Goal: Transaction & Acquisition: Purchase product/service

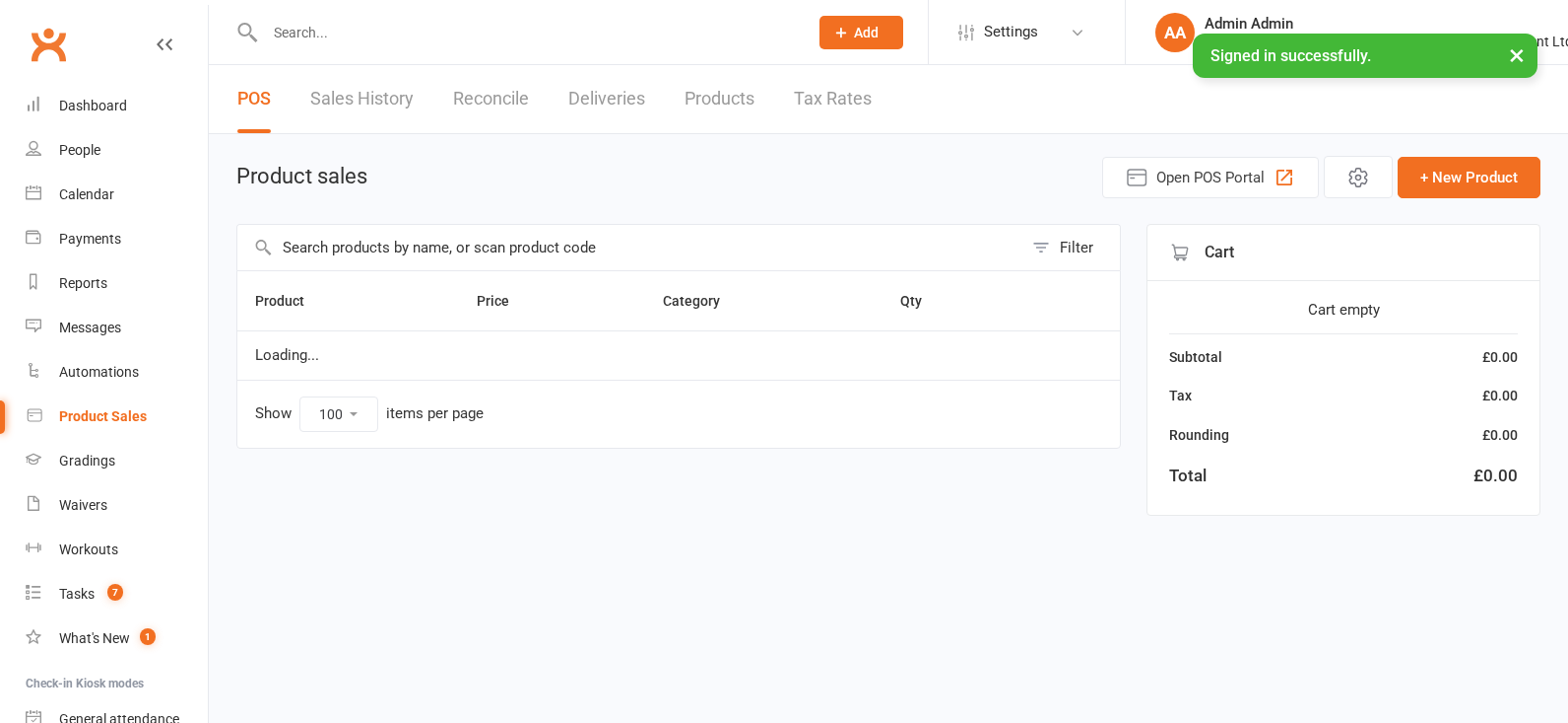
select select "100"
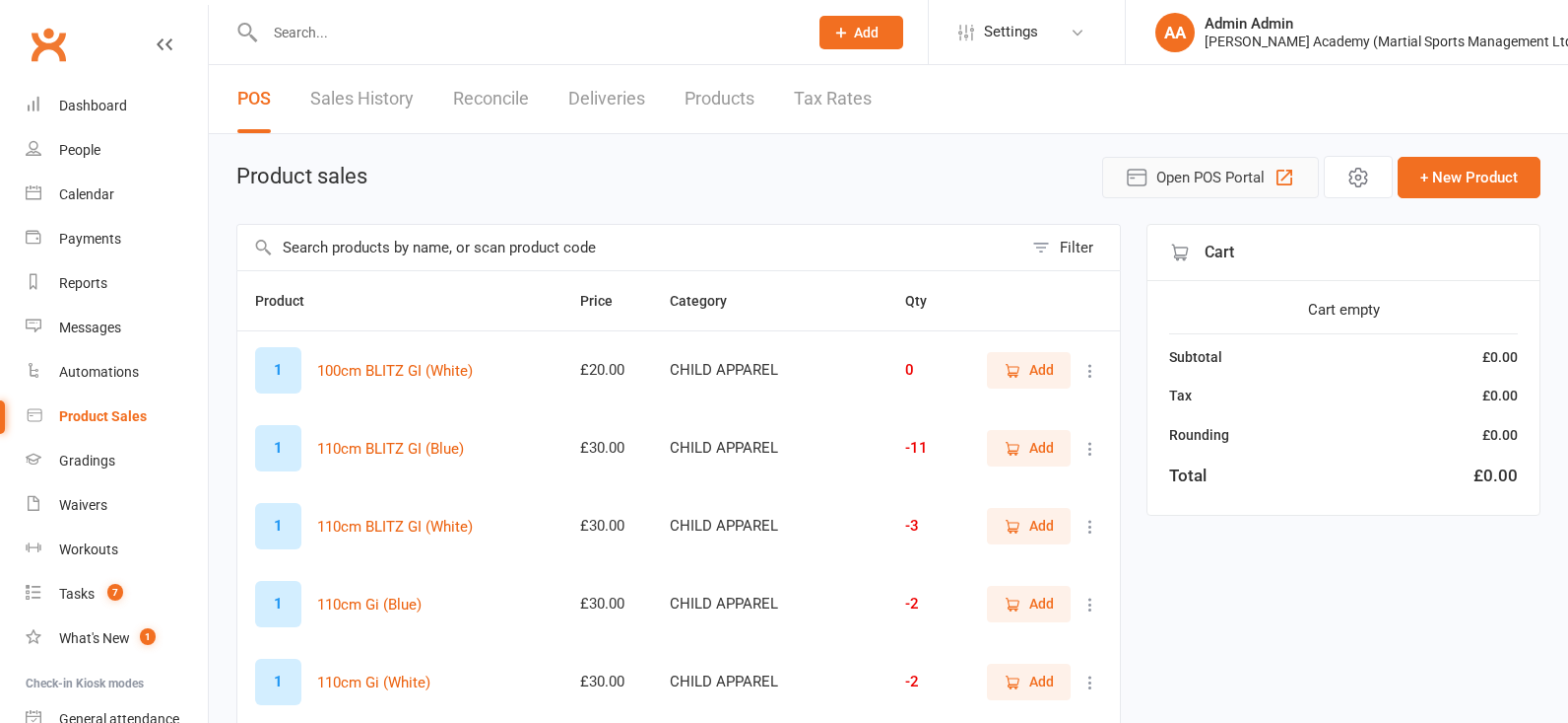
click at [1197, 181] on span "Open POS Portal" at bounding box center [1210, 178] width 108 height 24
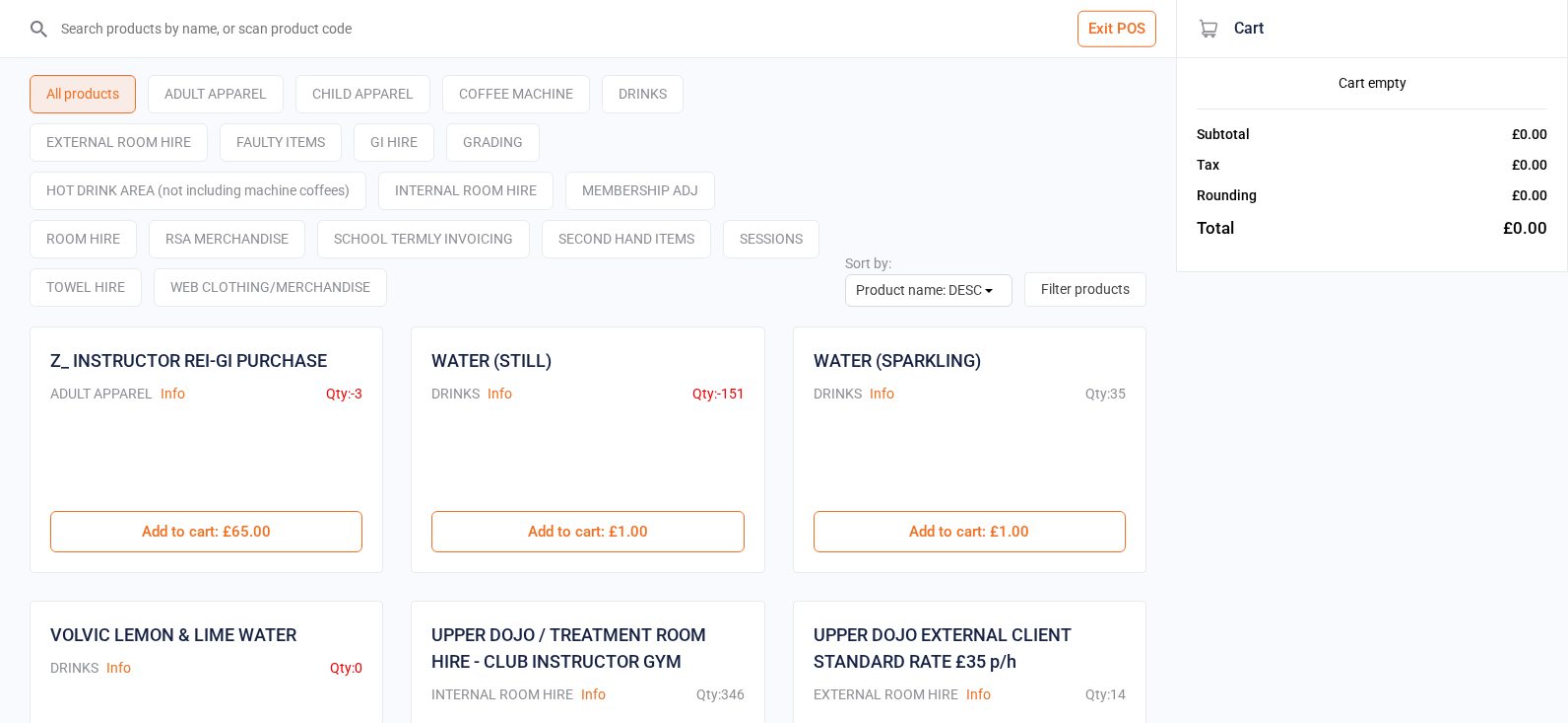
select select "name-desc"
click at [307, 49] on input "search" at bounding box center [600, 28] width 1097 height 57
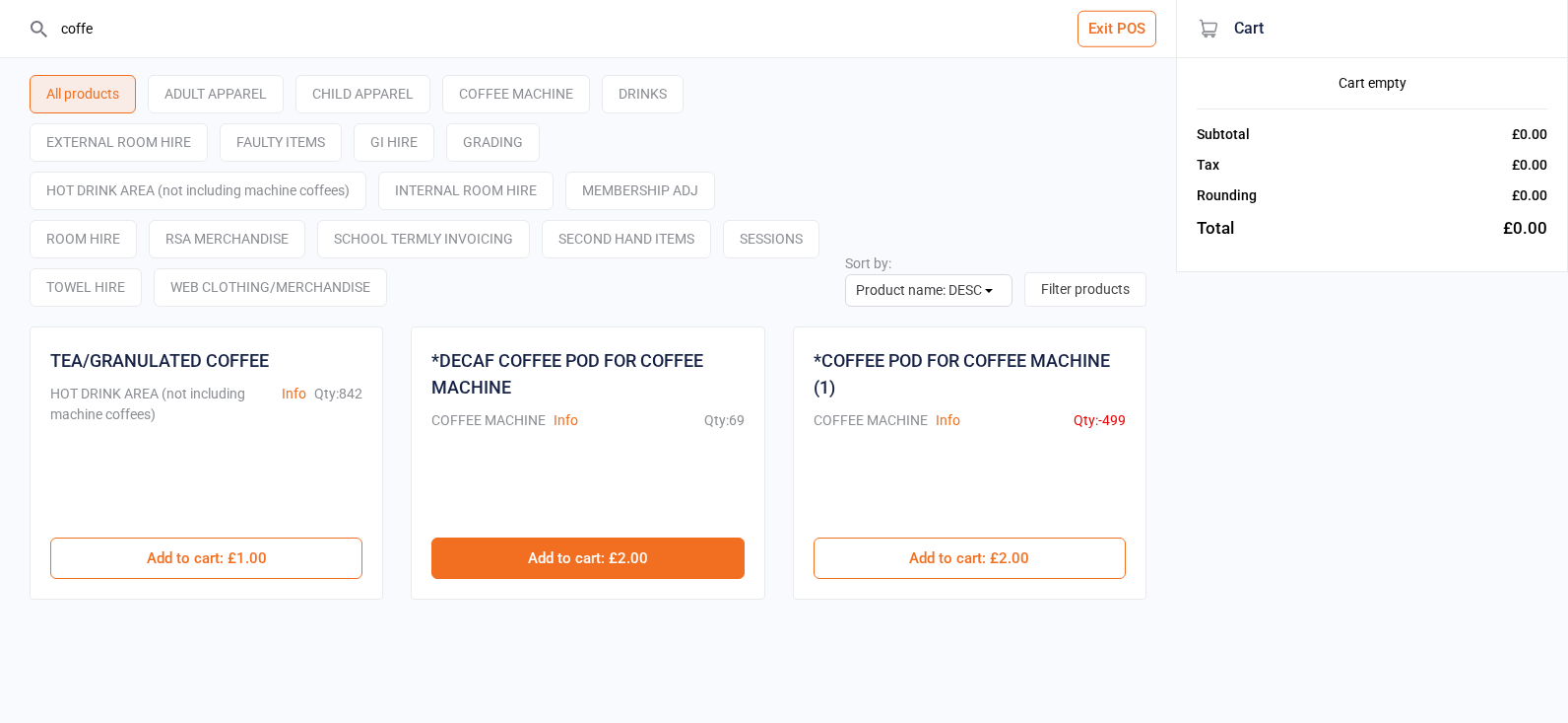
type input "coffe"
click at [579, 559] on button "Add to cart : £2.00" at bounding box center [588, 557] width 312 height 41
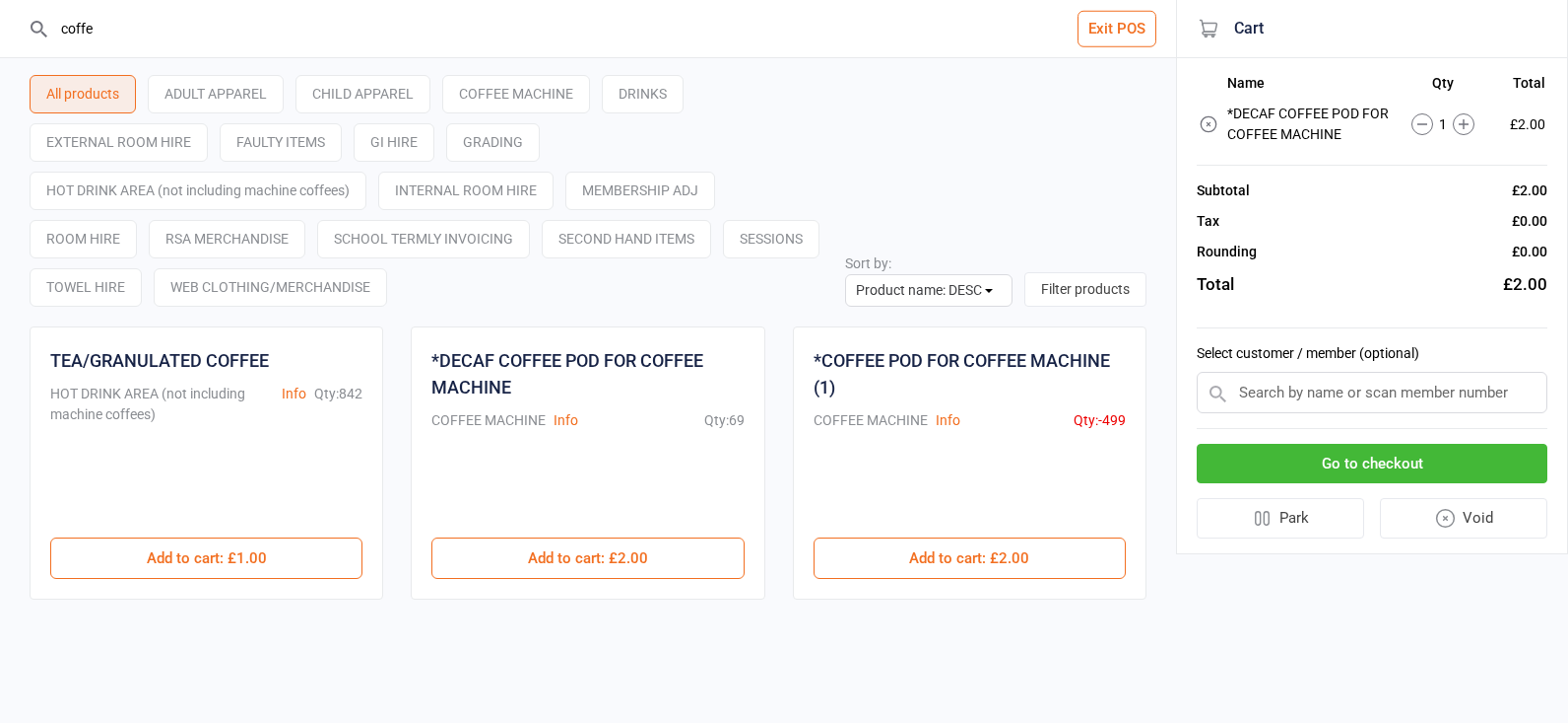
click at [1416, 127] on icon at bounding box center [1422, 124] width 22 height 22
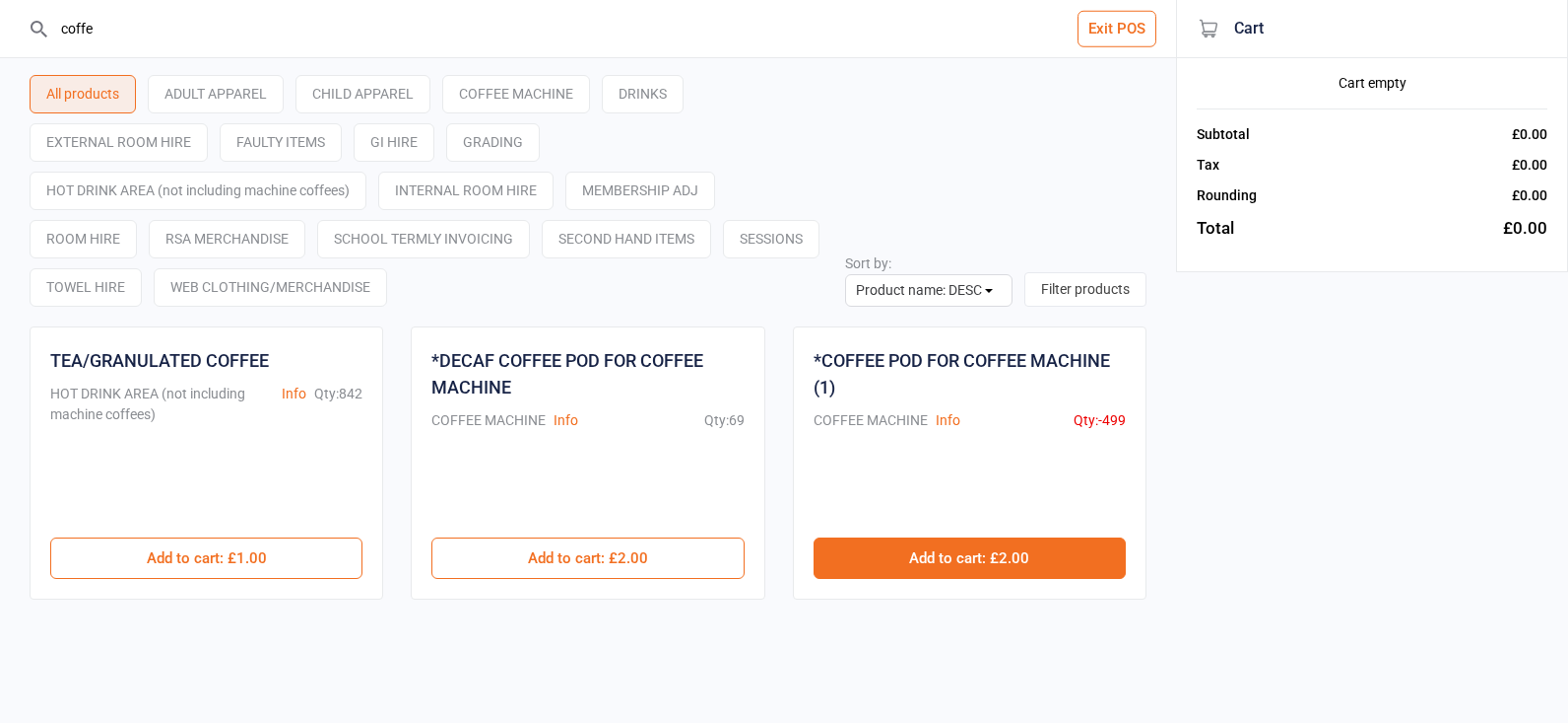
click at [1002, 557] on button "Add to cart : £2.00" at bounding box center [969, 557] width 312 height 41
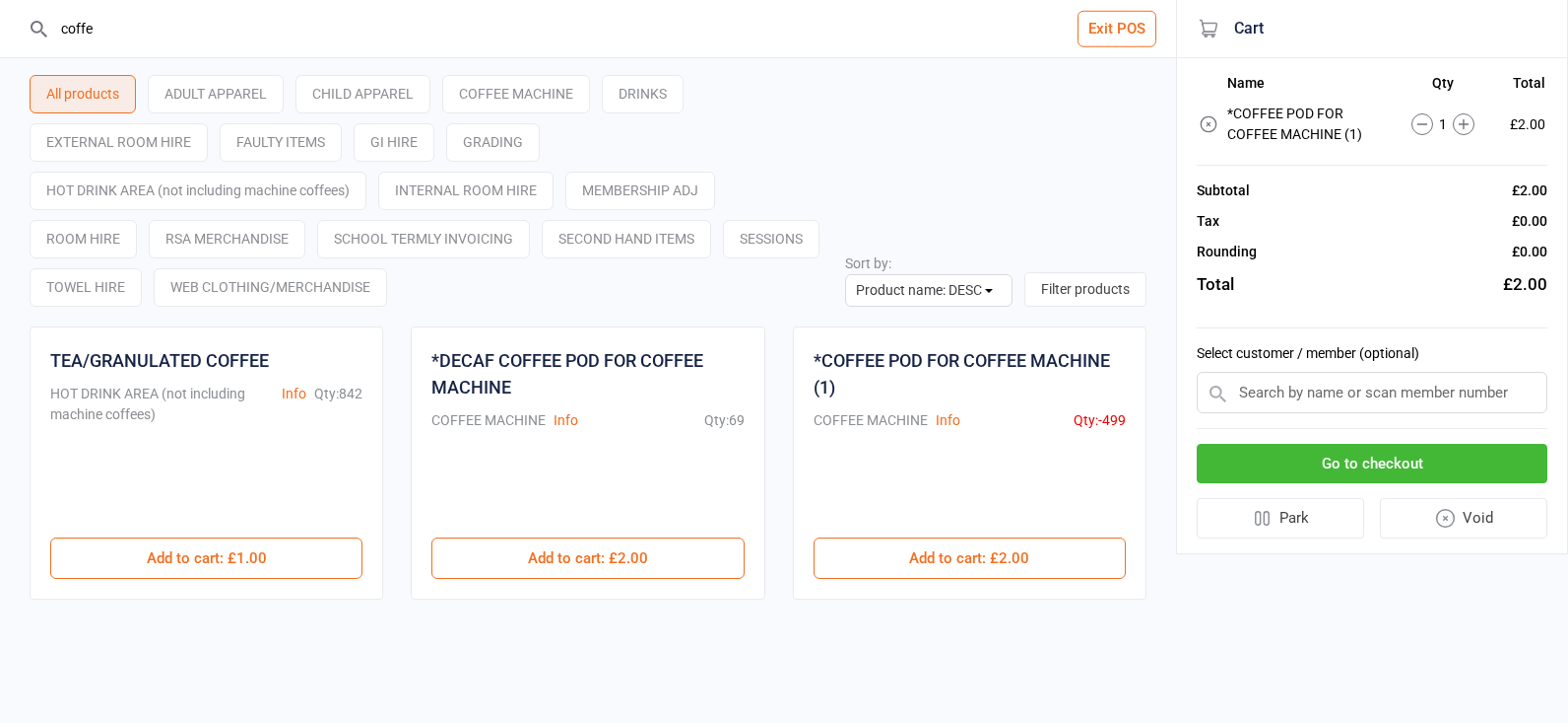
click at [1377, 459] on button "Go to checkout" at bounding box center [1372, 464] width 351 height 40
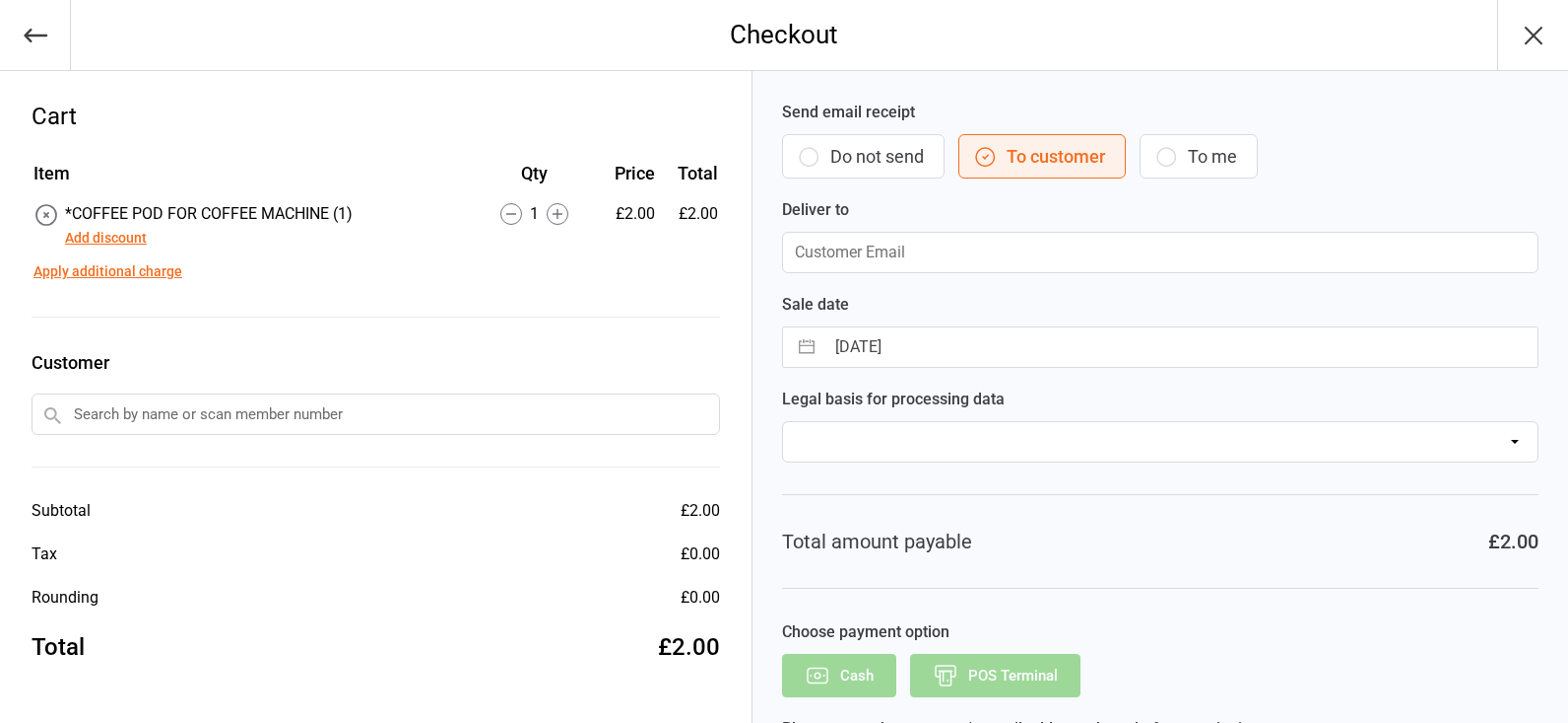
click at [320, 421] on input "text" at bounding box center [376, 413] width 689 height 41
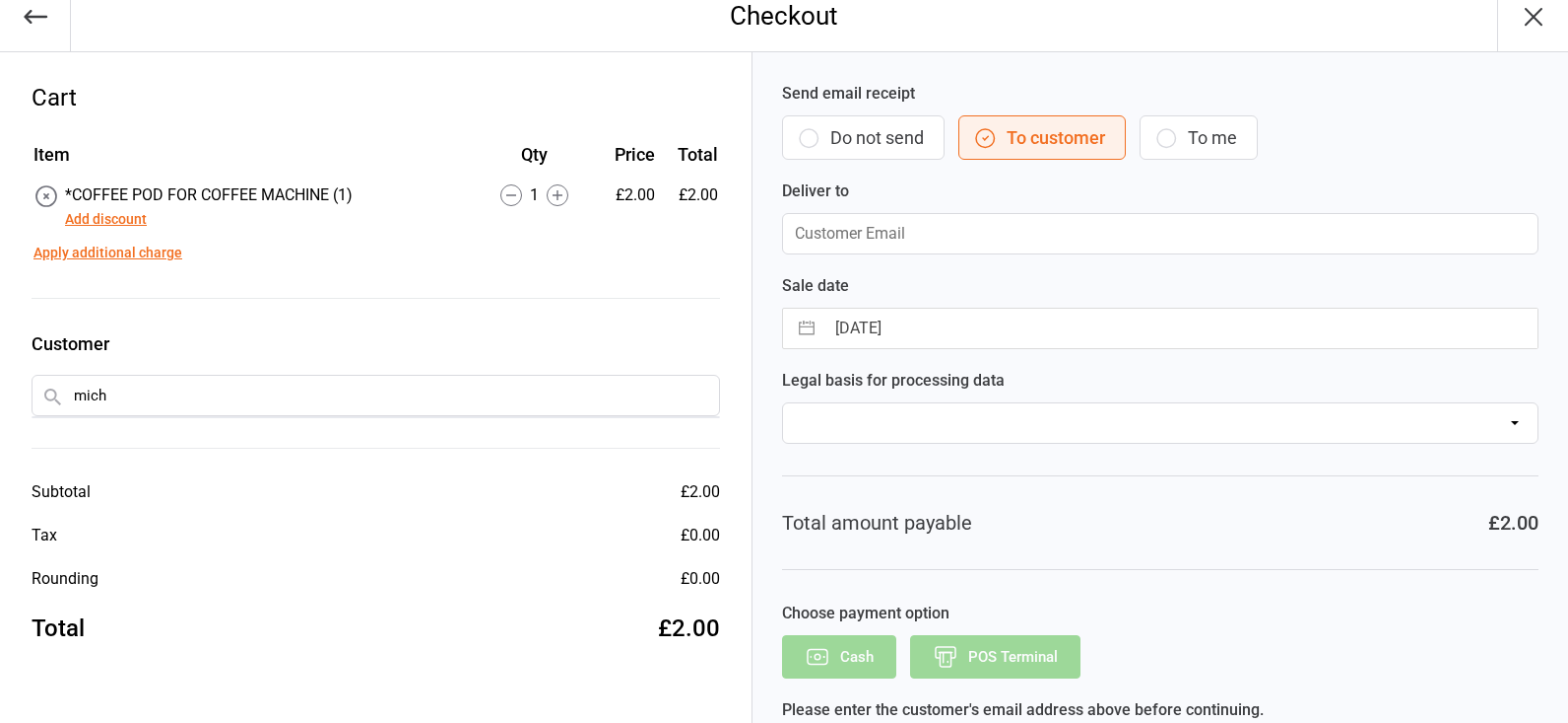
scroll to position [18, 0]
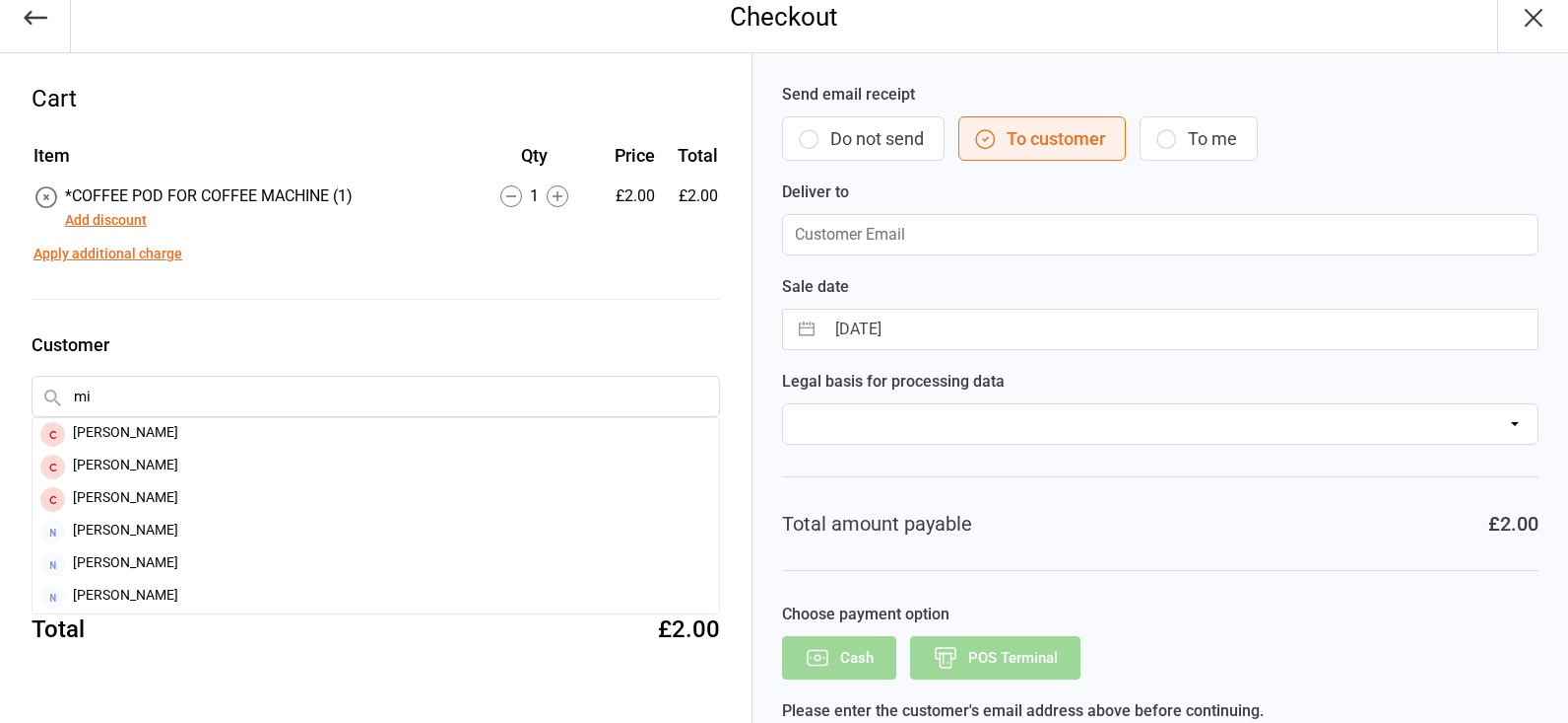
type input "m"
type input "r"
type input "m"
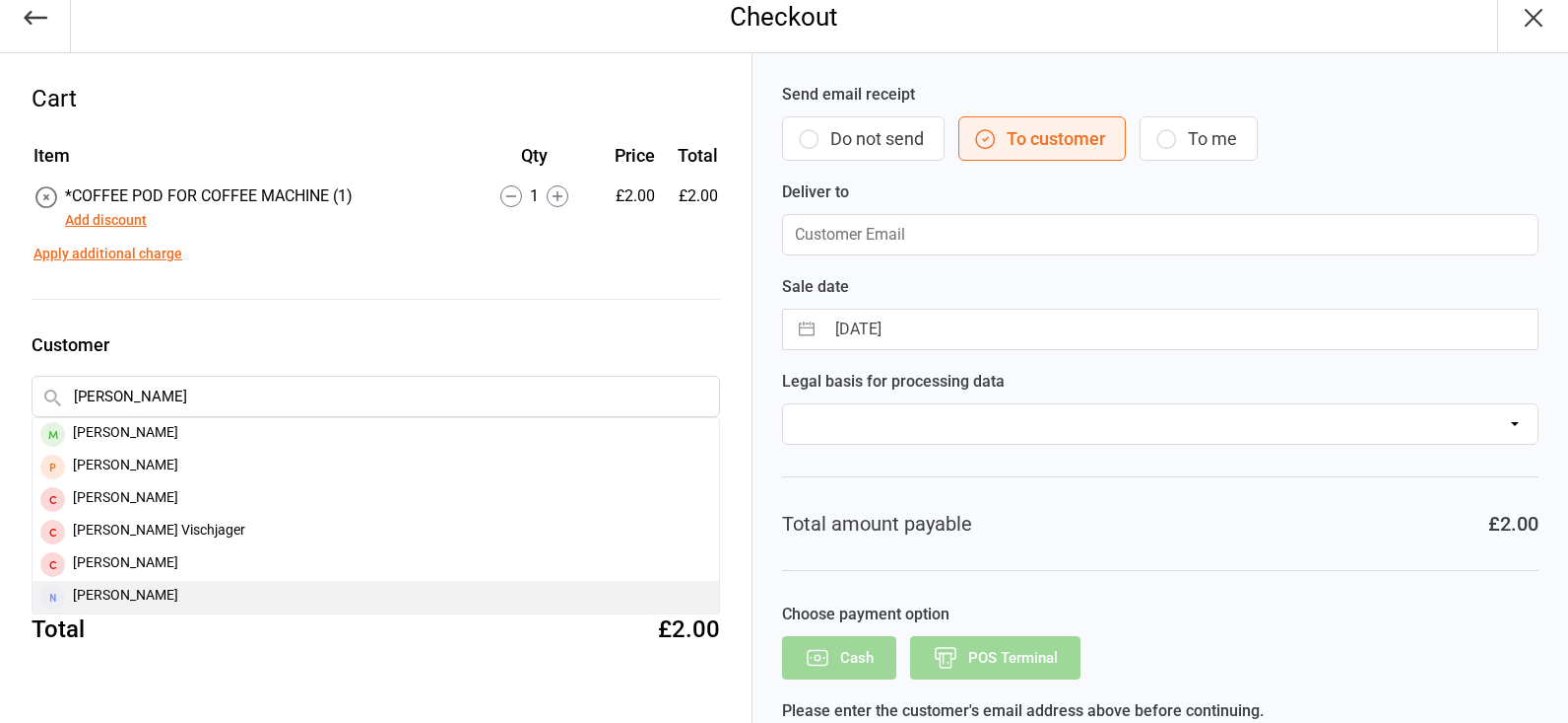
type input "[PERSON_NAME]"
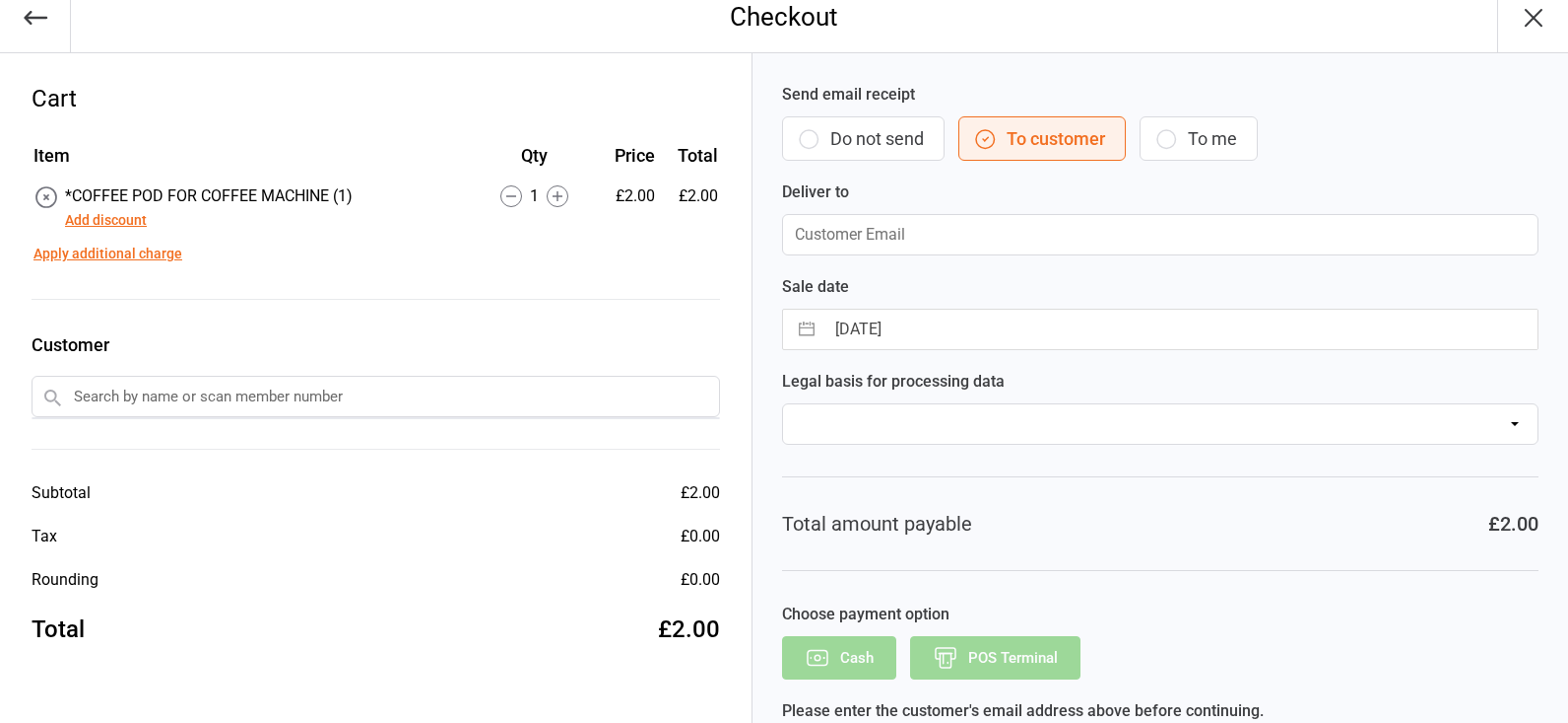
click at [212, 388] on input "text" at bounding box center [376, 396] width 689 height 41
type input "m"
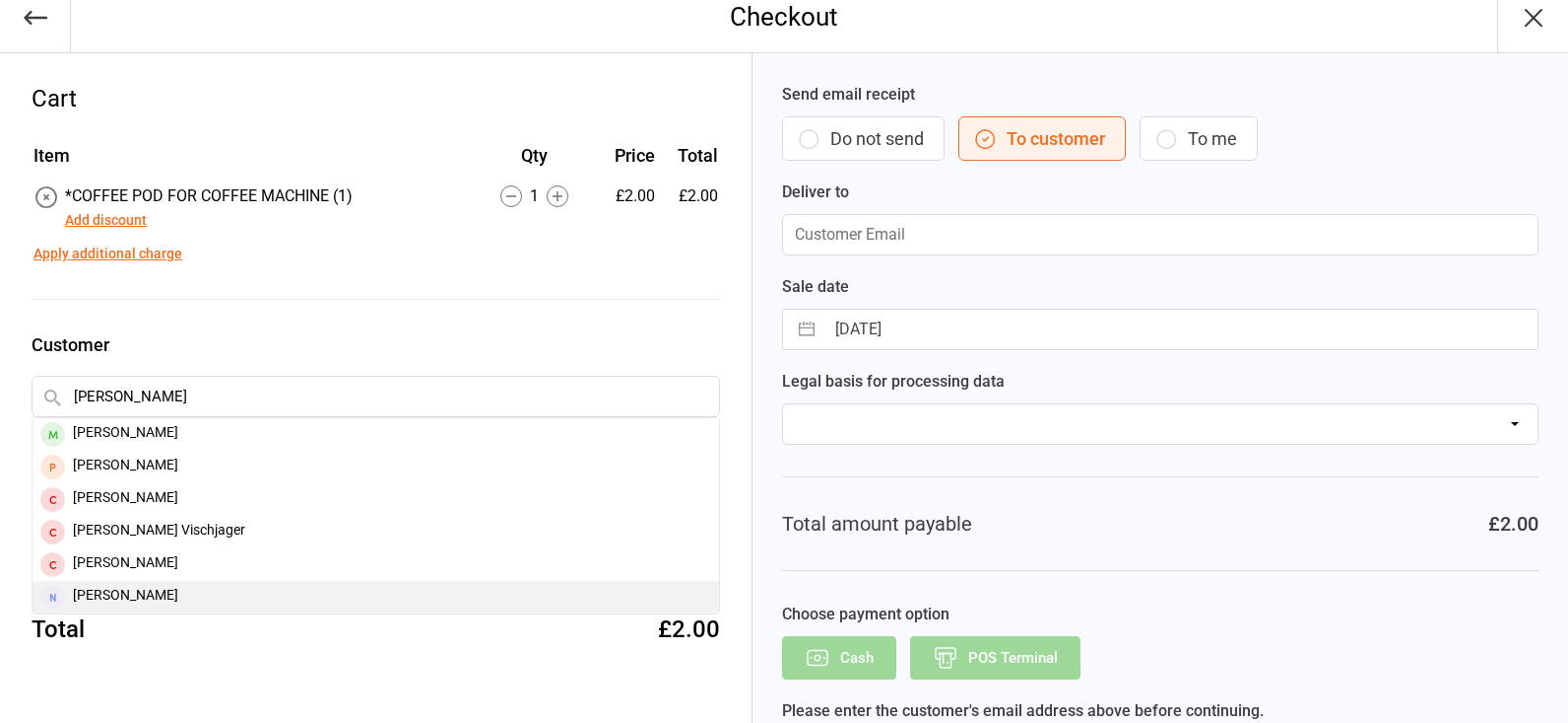
type input "[PERSON_NAME]"
click at [131, 601] on div "[PERSON_NAME]" at bounding box center [376, 597] width 687 height 33
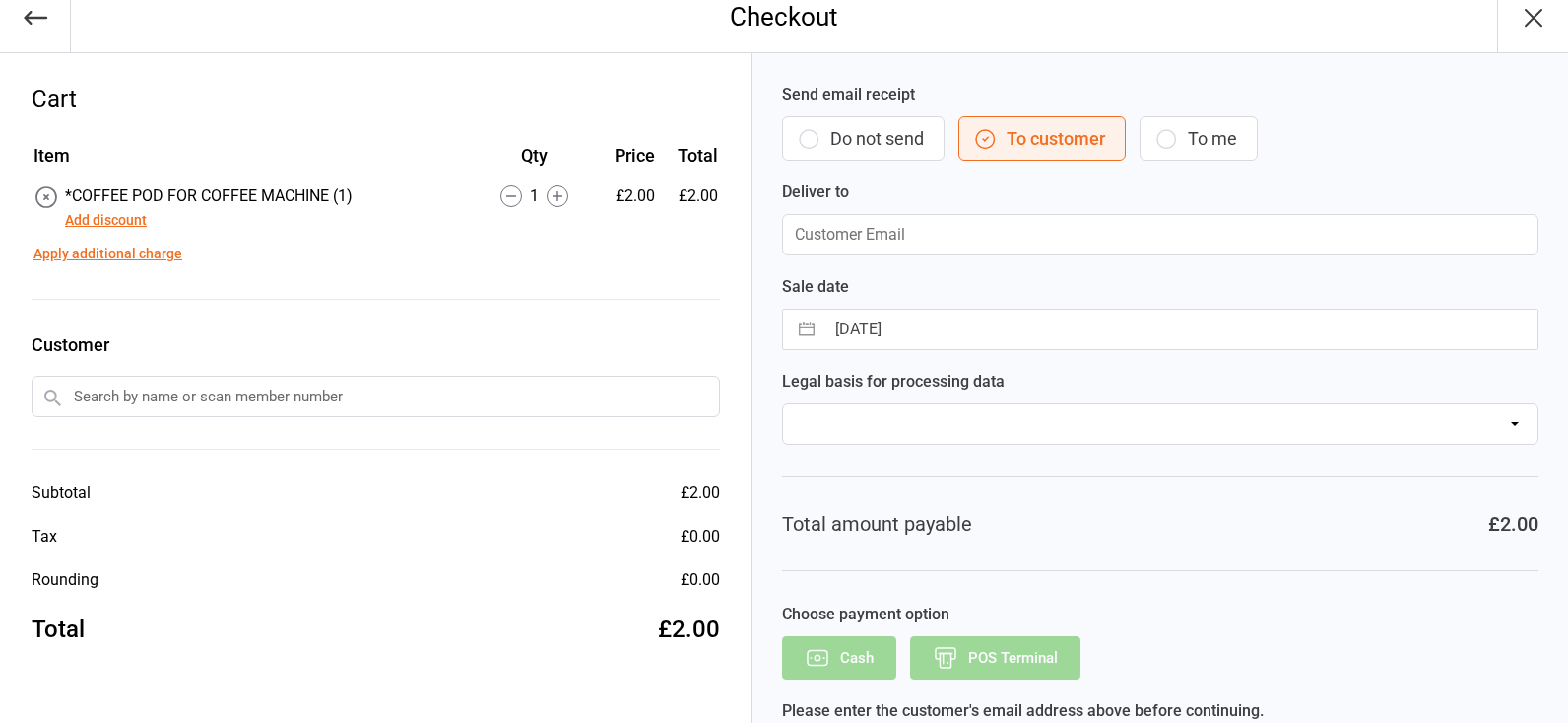
type input "[EMAIL_ADDRESS][DOMAIN_NAME]"
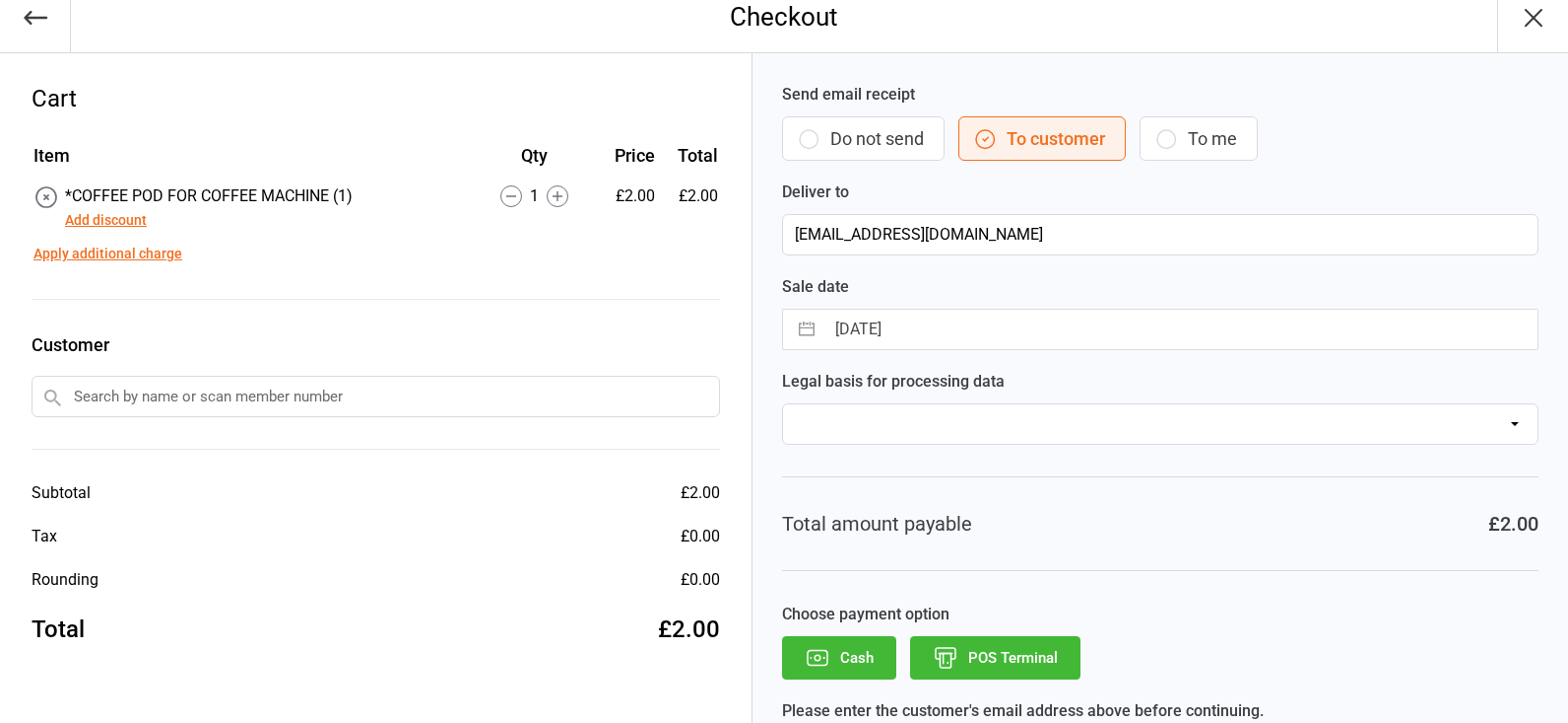
scroll to position [0, 0]
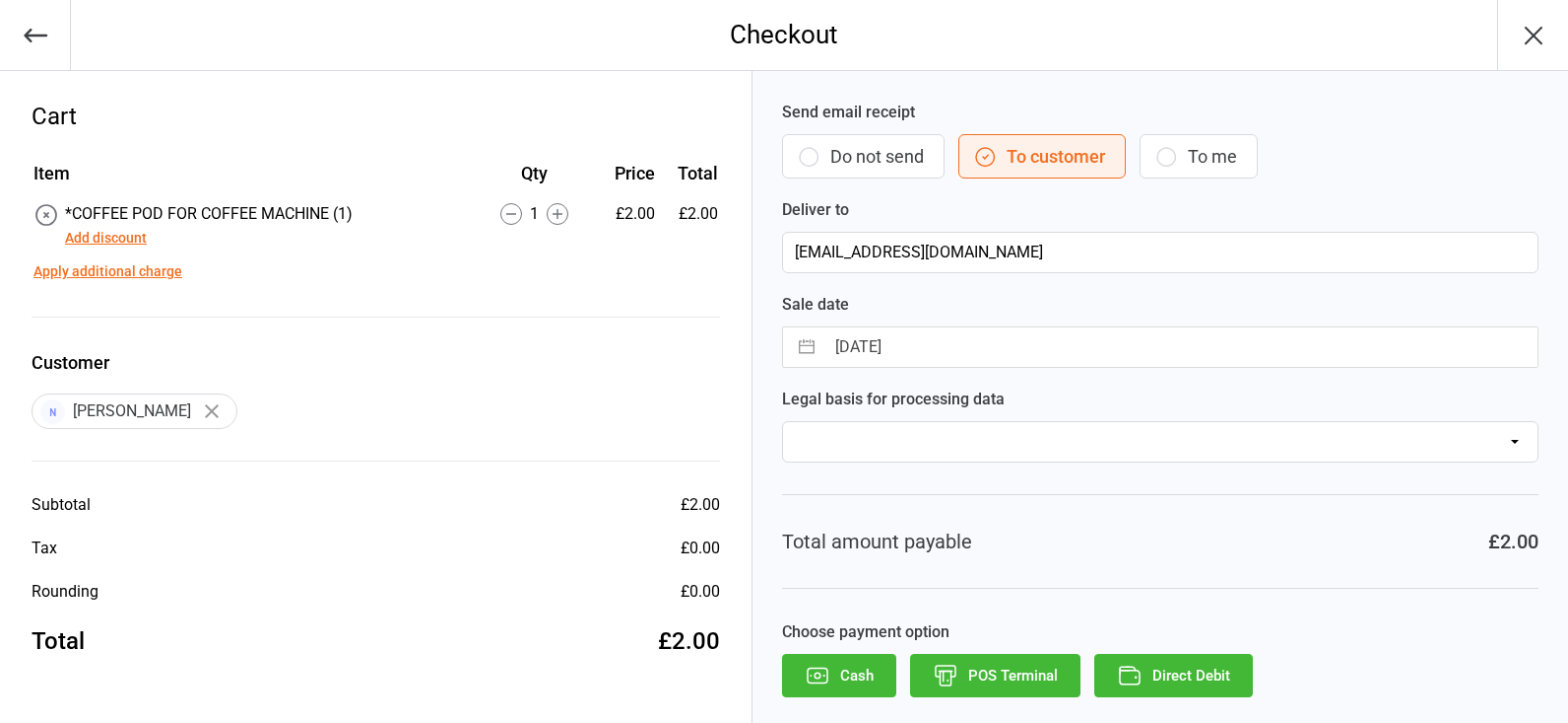
click at [1019, 675] on button "POS Terminal" at bounding box center [995, 675] width 171 height 43
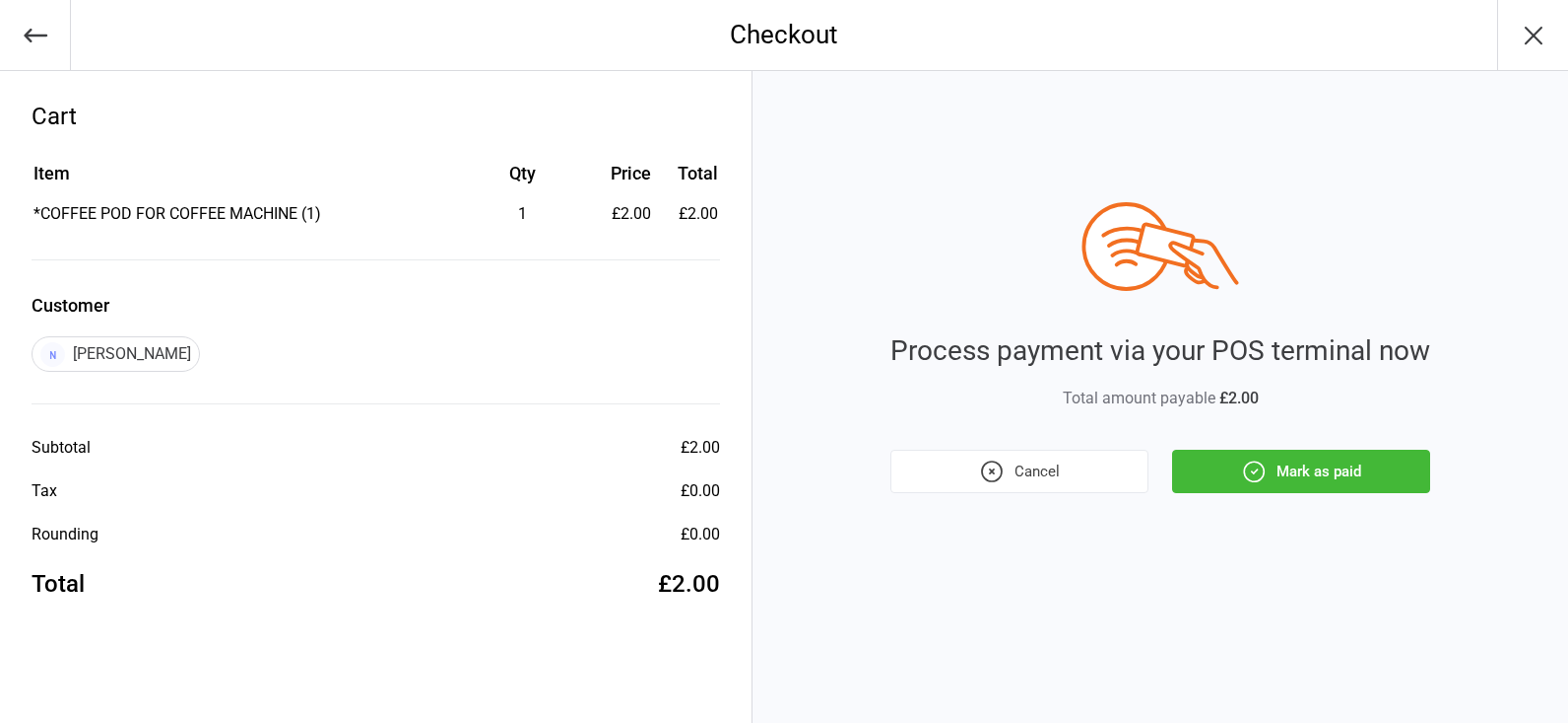
click at [1330, 468] on button "Mark as paid" at bounding box center [1301, 470] width 258 height 43
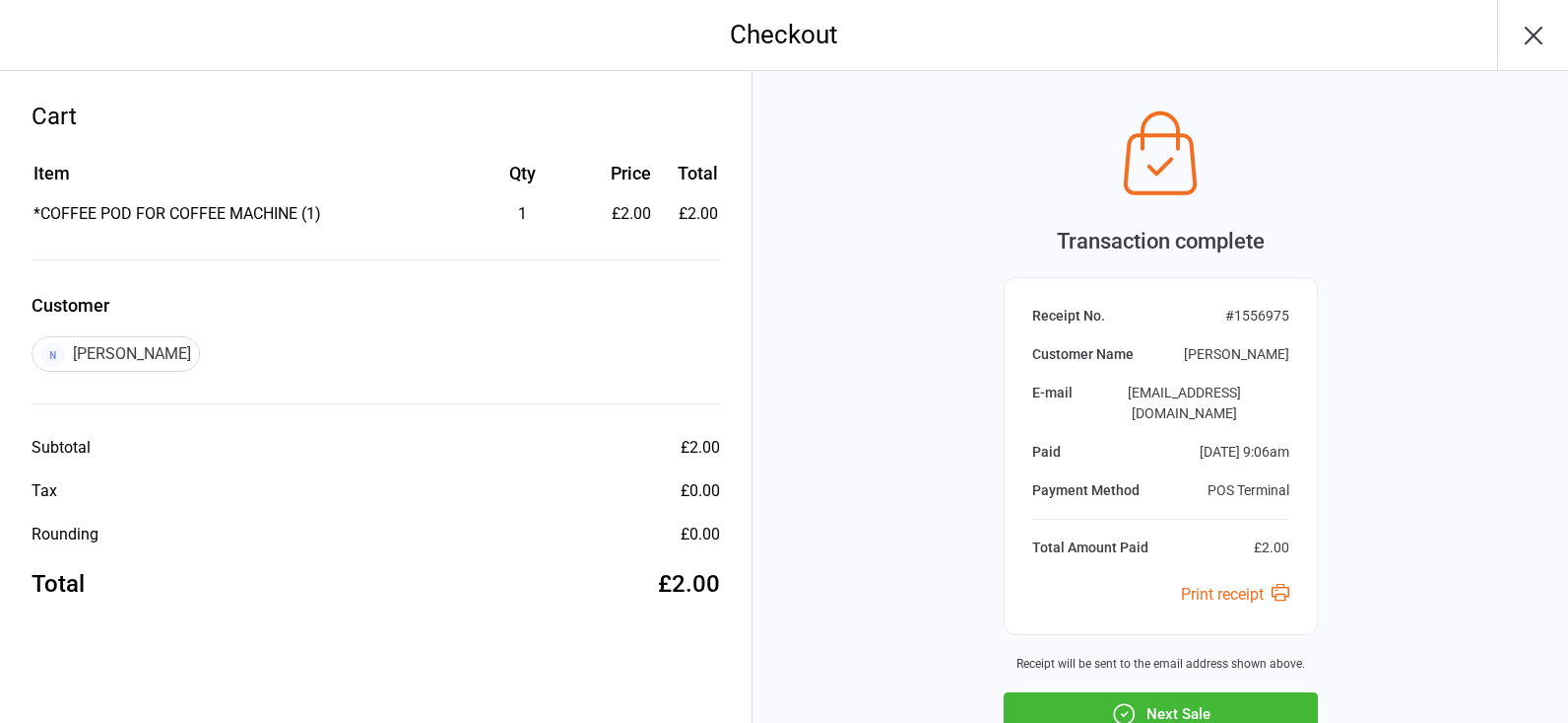
click at [1213, 692] on button "Next Sale" at bounding box center [1160, 713] width 314 height 43
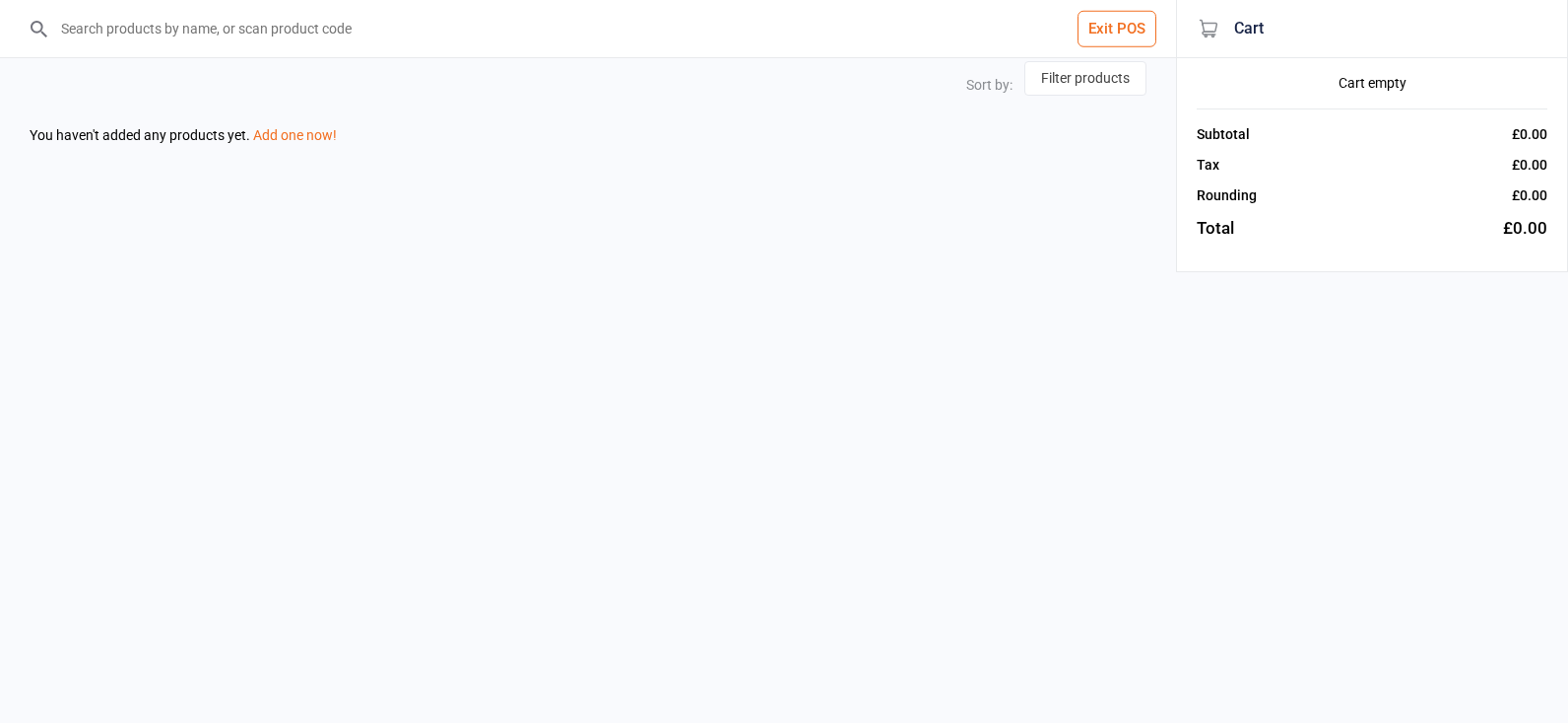
click at [333, 40] on input "search" at bounding box center [600, 28] width 1097 height 57
select select "name-desc"
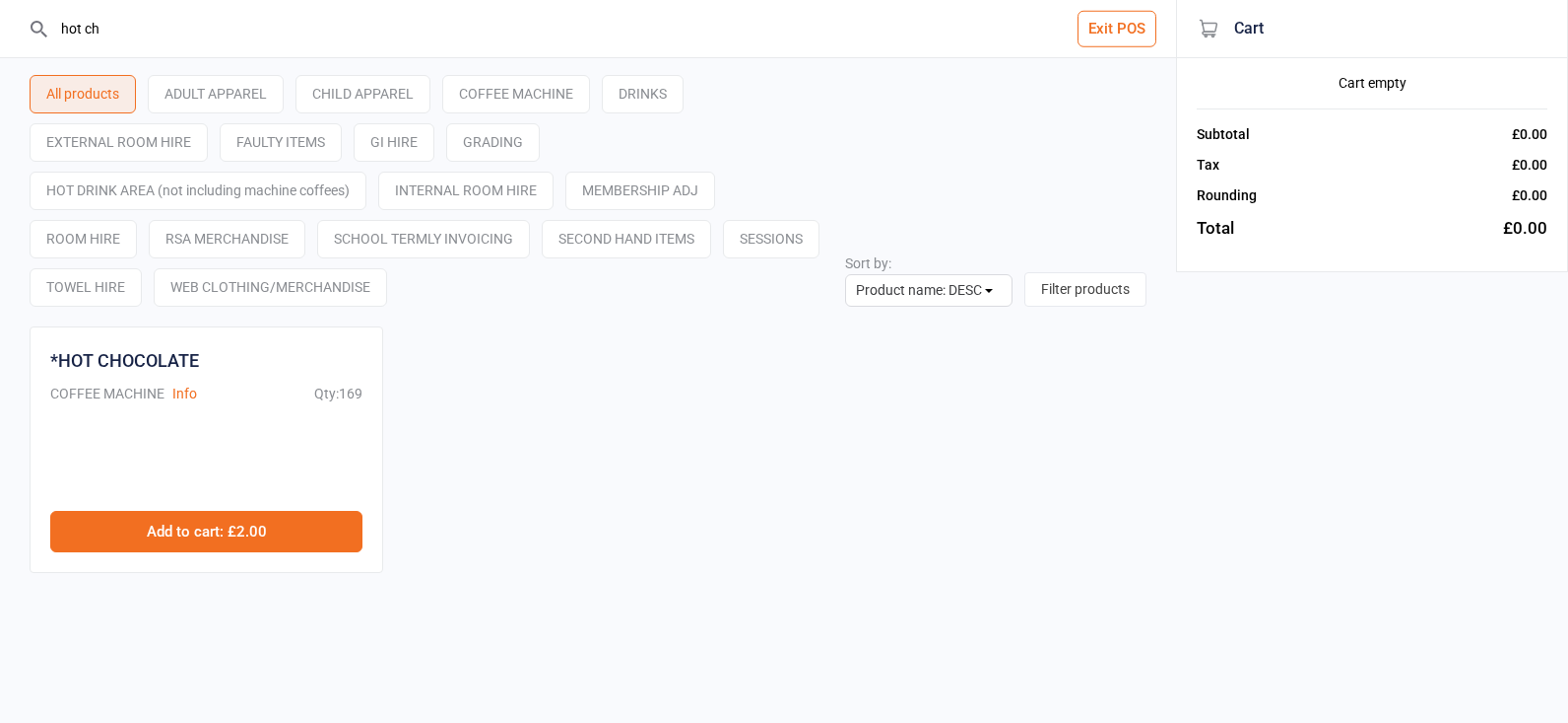
type input "hot ch"
click at [221, 540] on button "Add to cart : £2.00" at bounding box center [206, 531] width 312 height 41
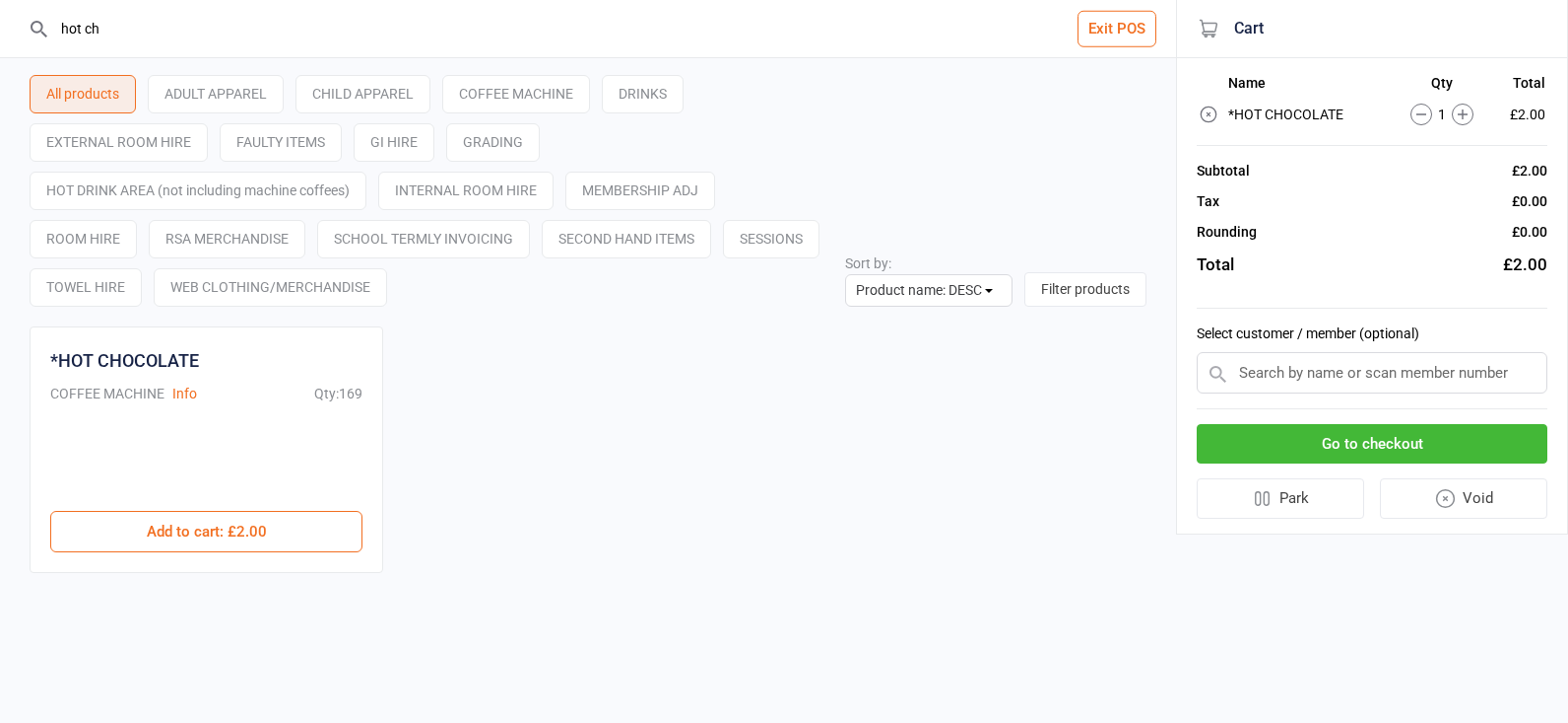
click at [1358, 448] on button "Go to checkout" at bounding box center [1372, 444] width 351 height 40
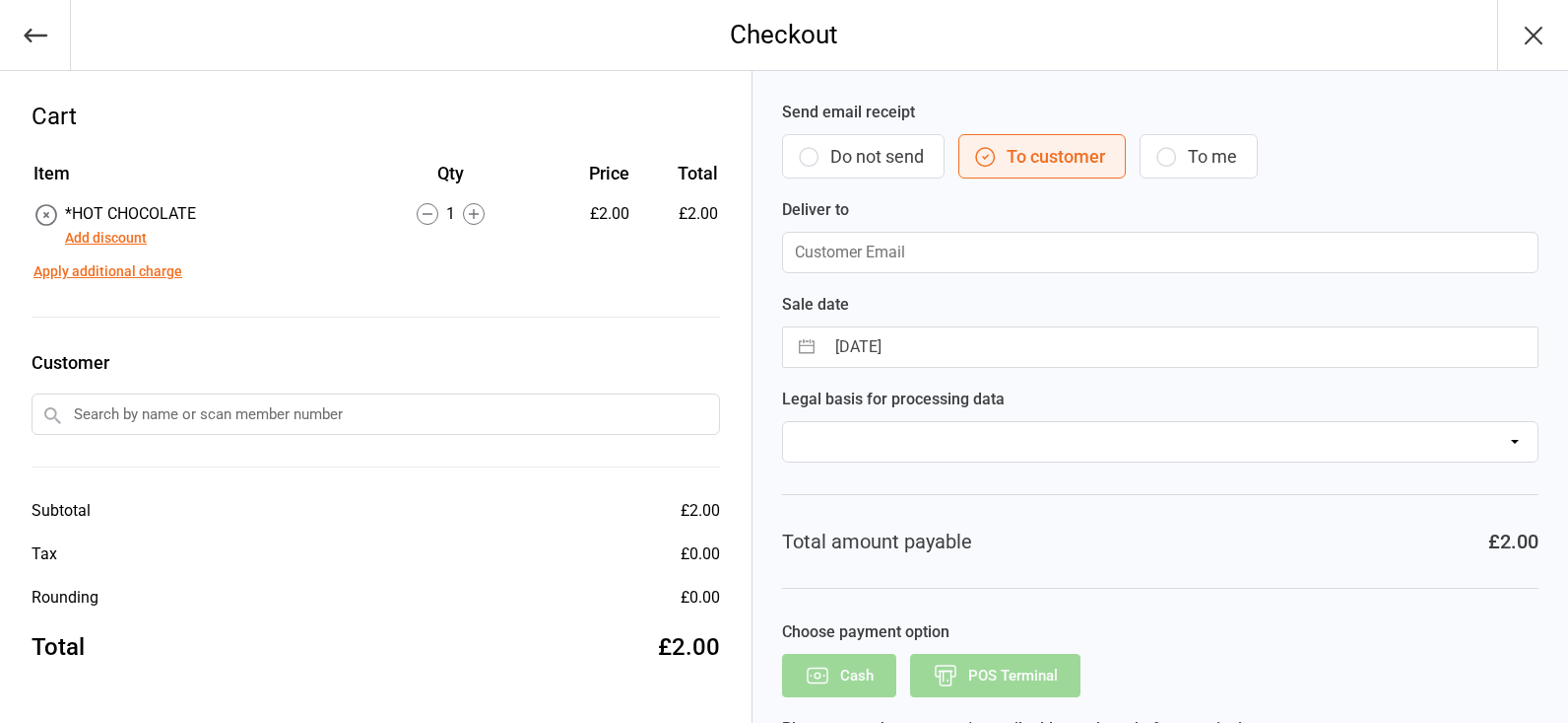
click at [161, 400] on input "text" at bounding box center [376, 413] width 689 height 41
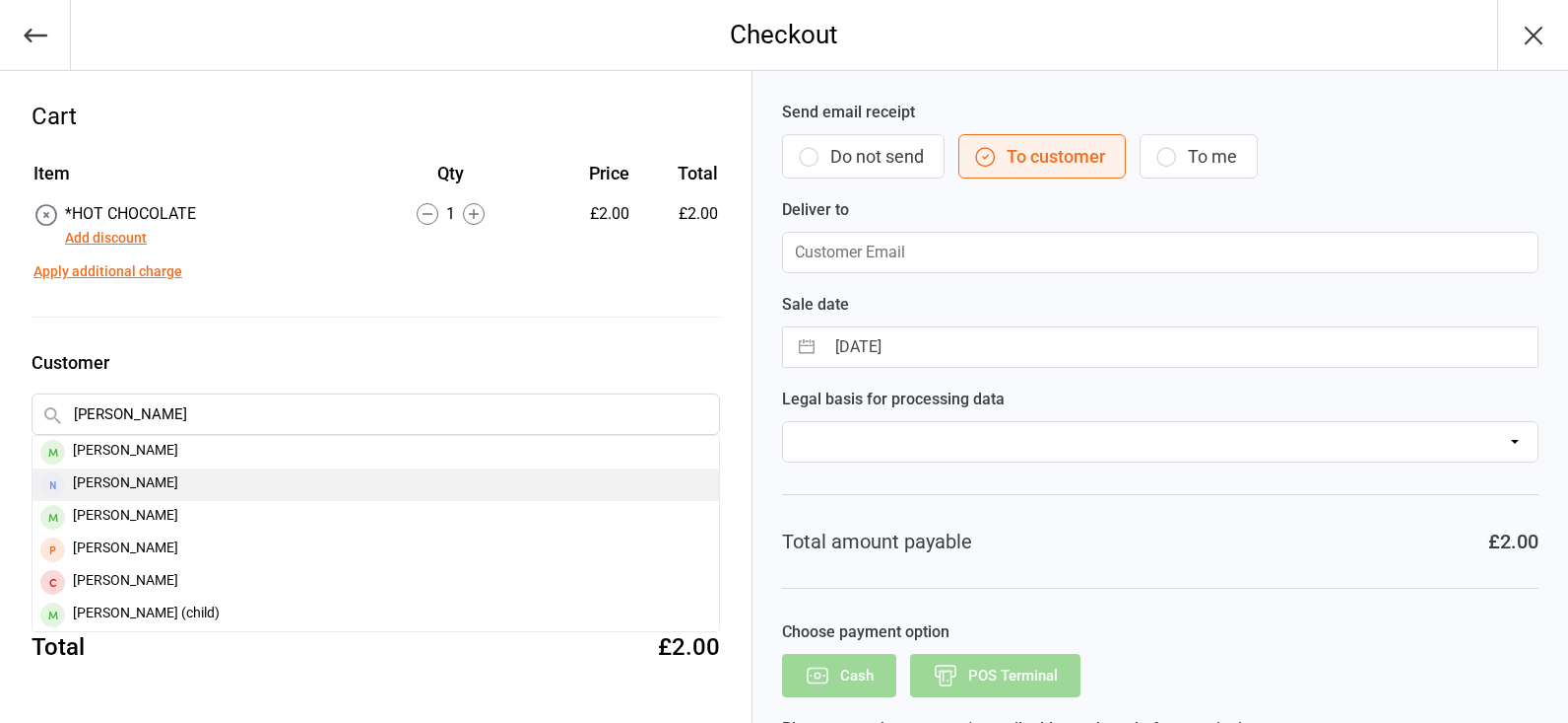
type input "[PERSON_NAME]"
click at [136, 489] on div "[PERSON_NAME]" at bounding box center [376, 484] width 687 height 33
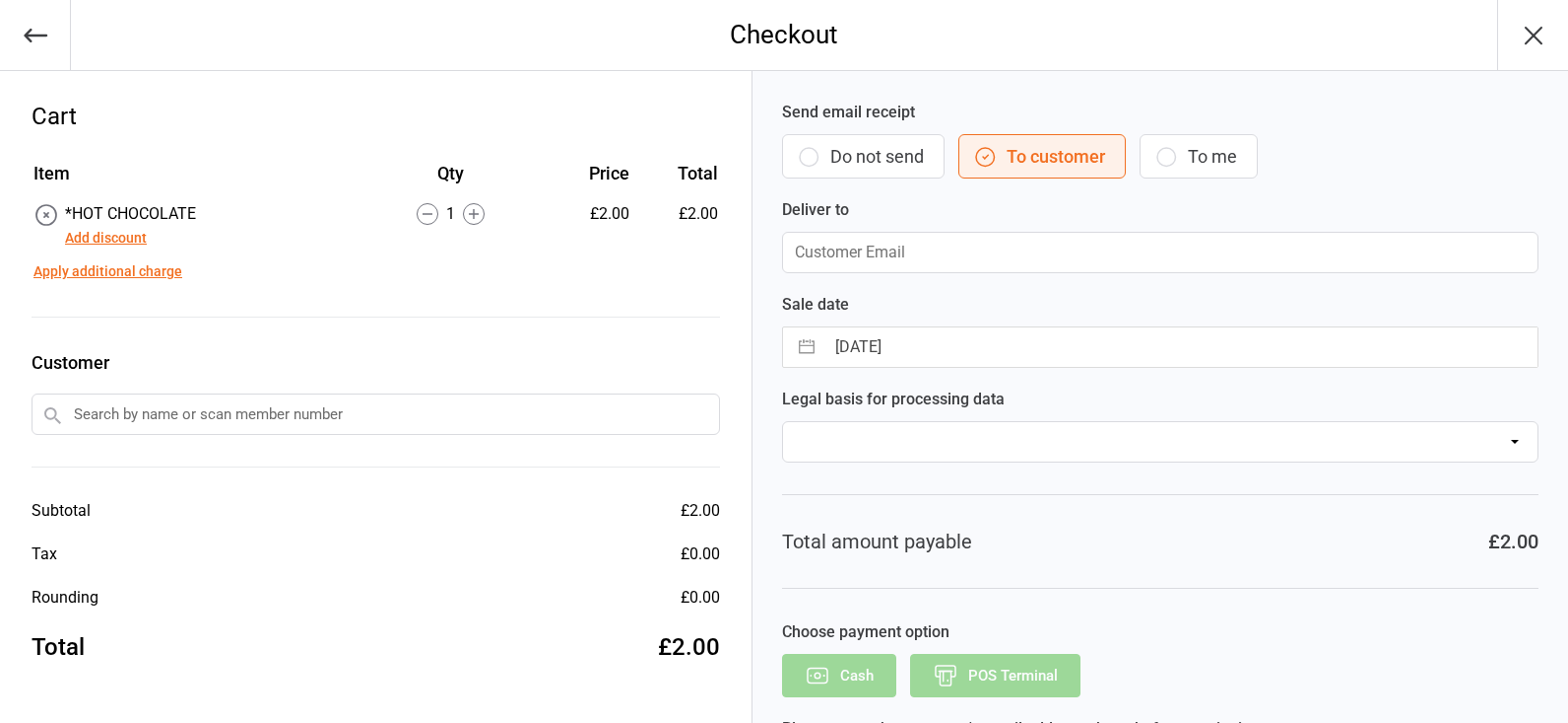
type input "[EMAIL_ADDRESS][DOMAIN_NAME]"
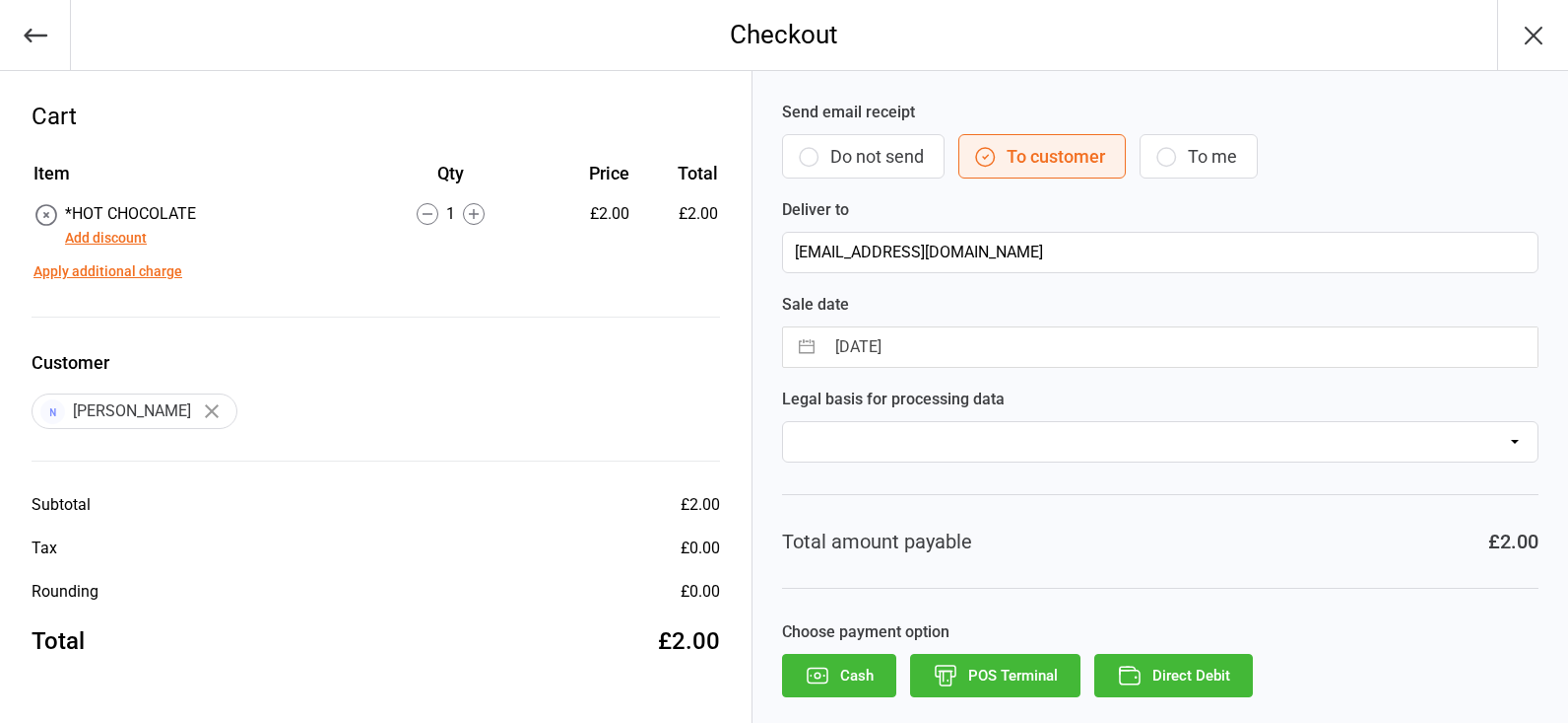
click at [205, 411] on icon "button" at bounding box center [212, 411] width 14 height 14
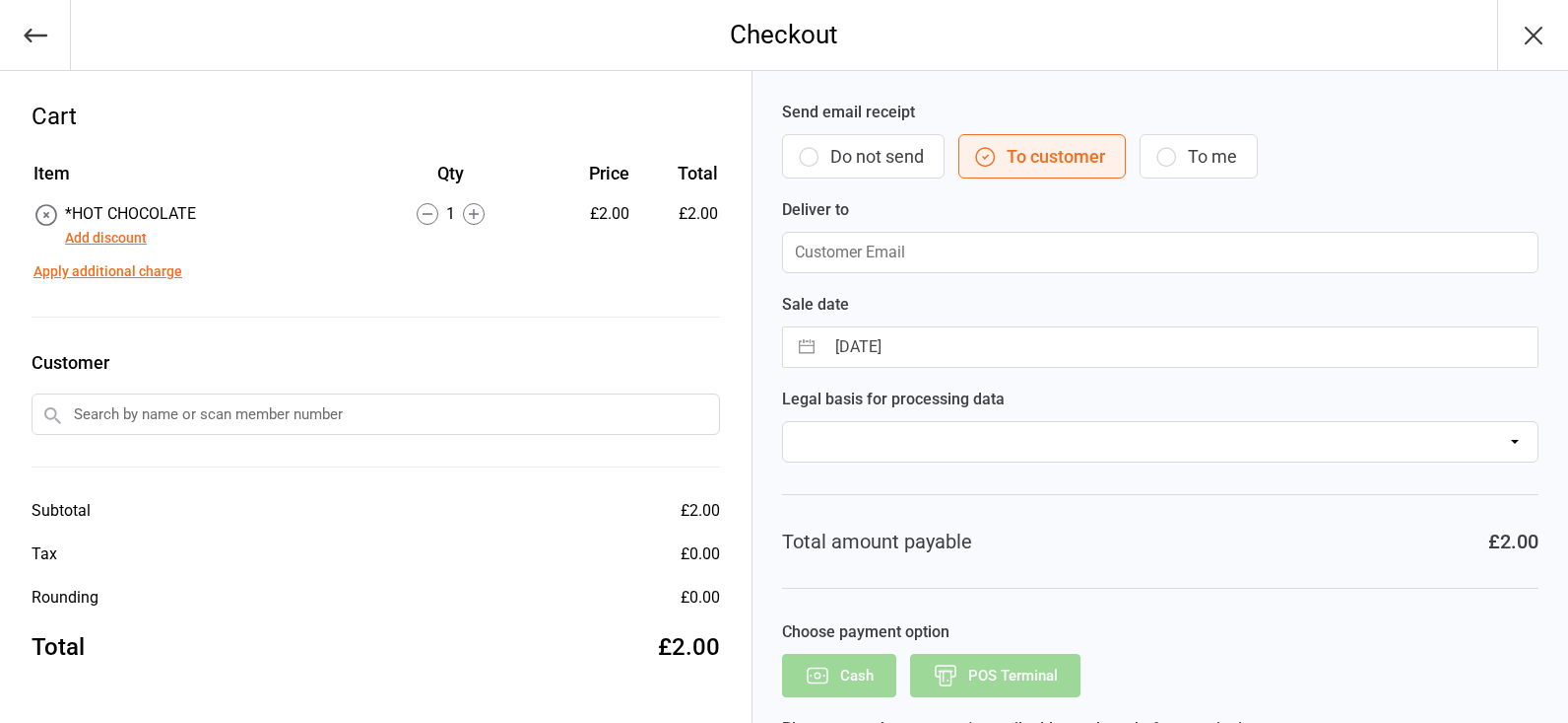
click at [202, 411] on input "text" at bounding box center [376, 413] width 689 height 41
type input "s"
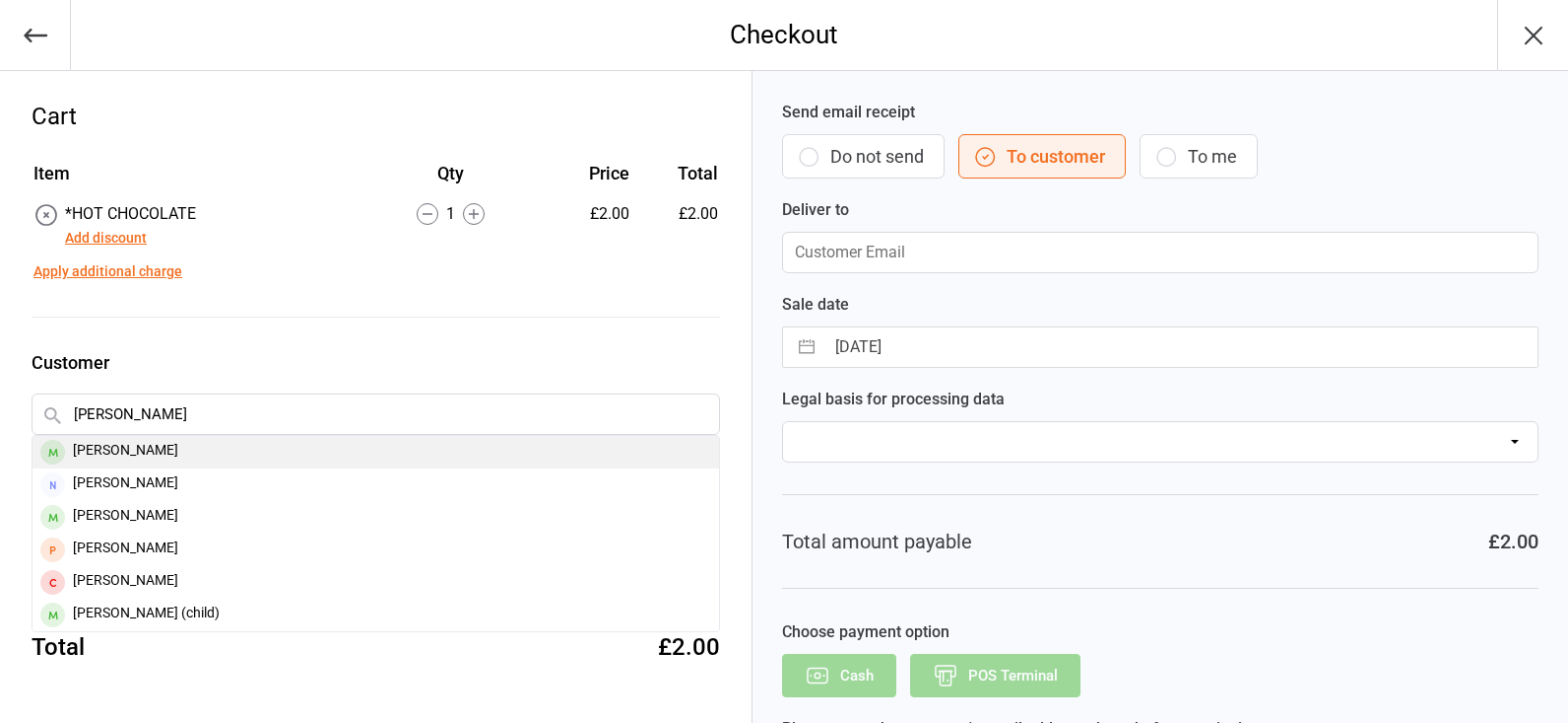
type input "[PERSON_NAME]"
click at [172, 460] on div "[PERSON_NAME]" at bounding box center [376, 452] width 687 height 33
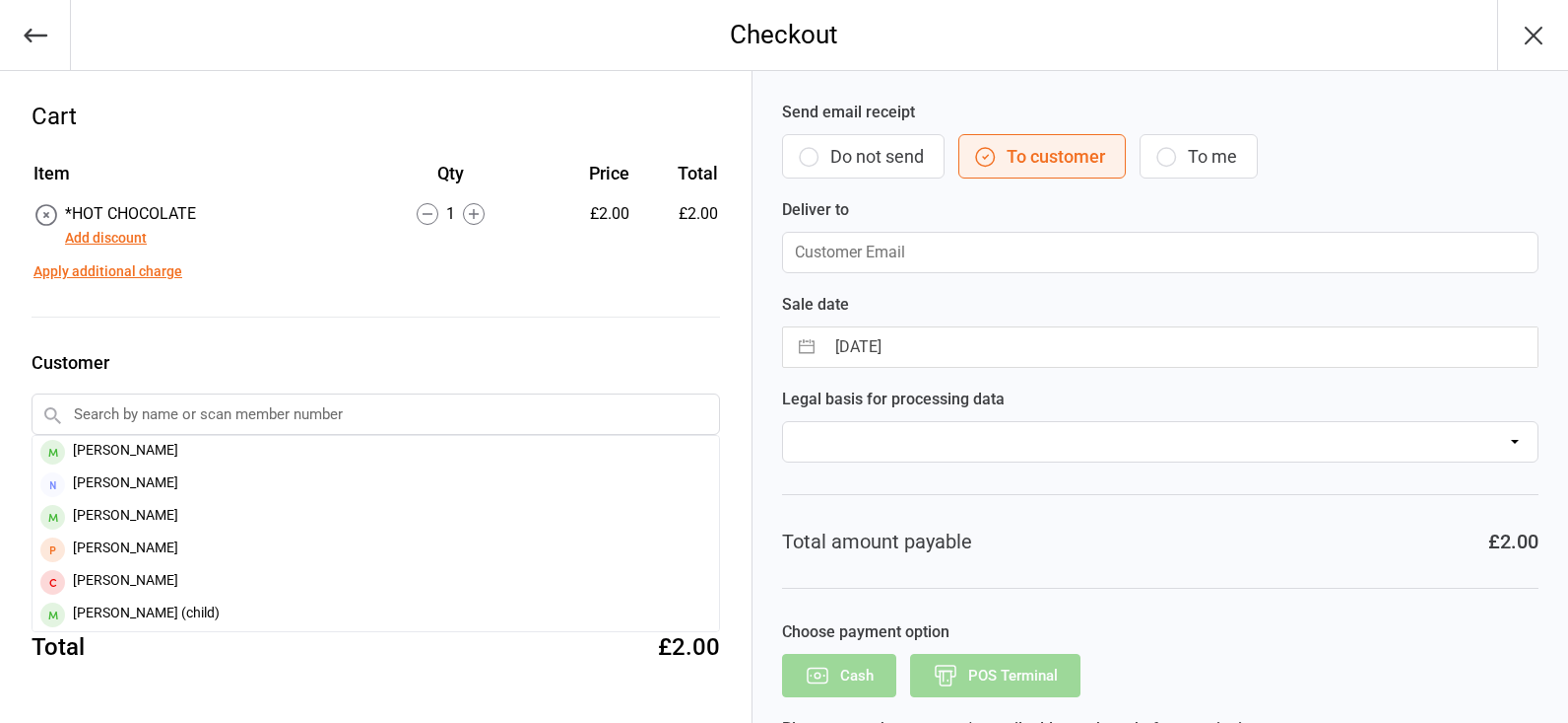
type input "[EMAIL_ADDRESS][DOMAIN_NAME]"
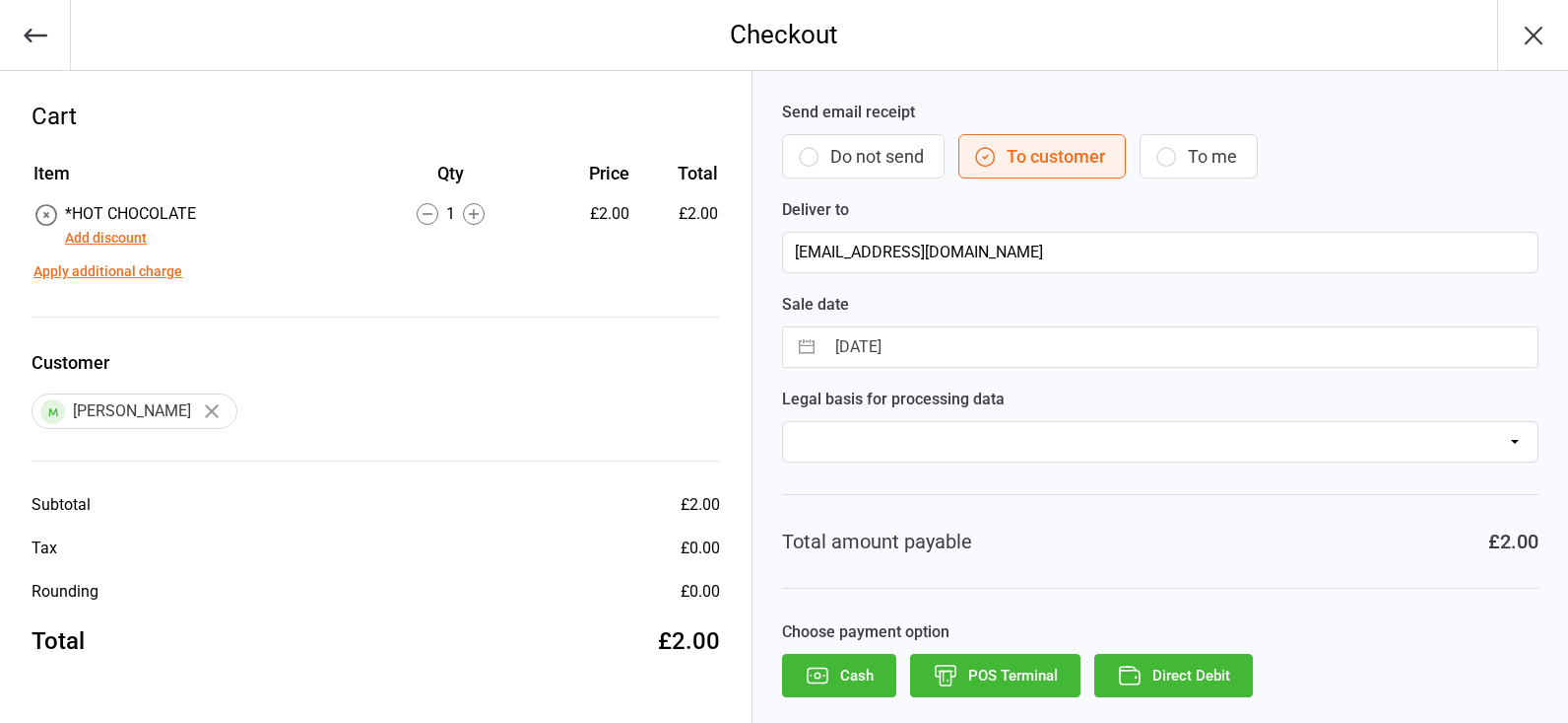
click at [988, 668] on button "POS Terminal" at bounding box center [995, 675] width 171 height 43
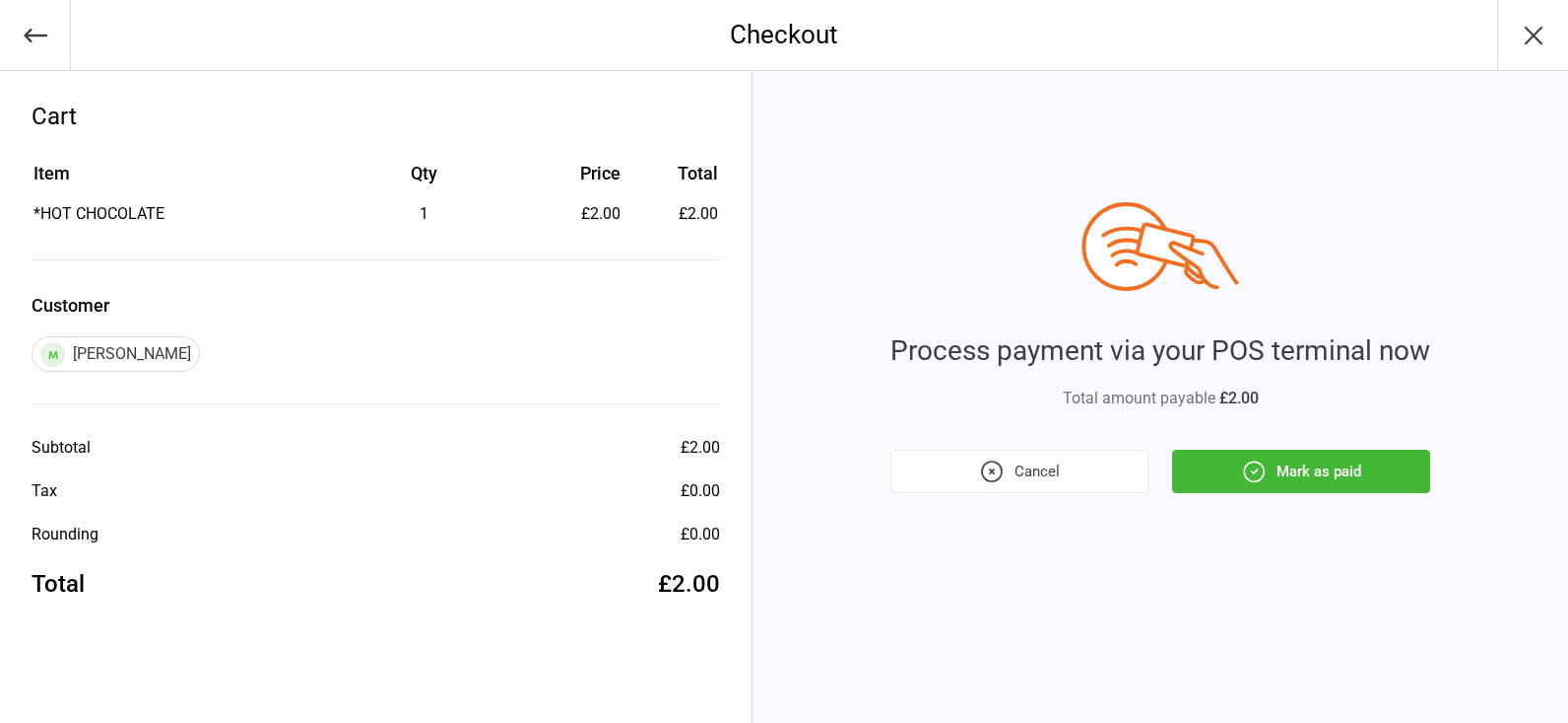
click at [1347, 464] on button "Mark as paid" at bounding box center [1301, 470] width 258 height 43
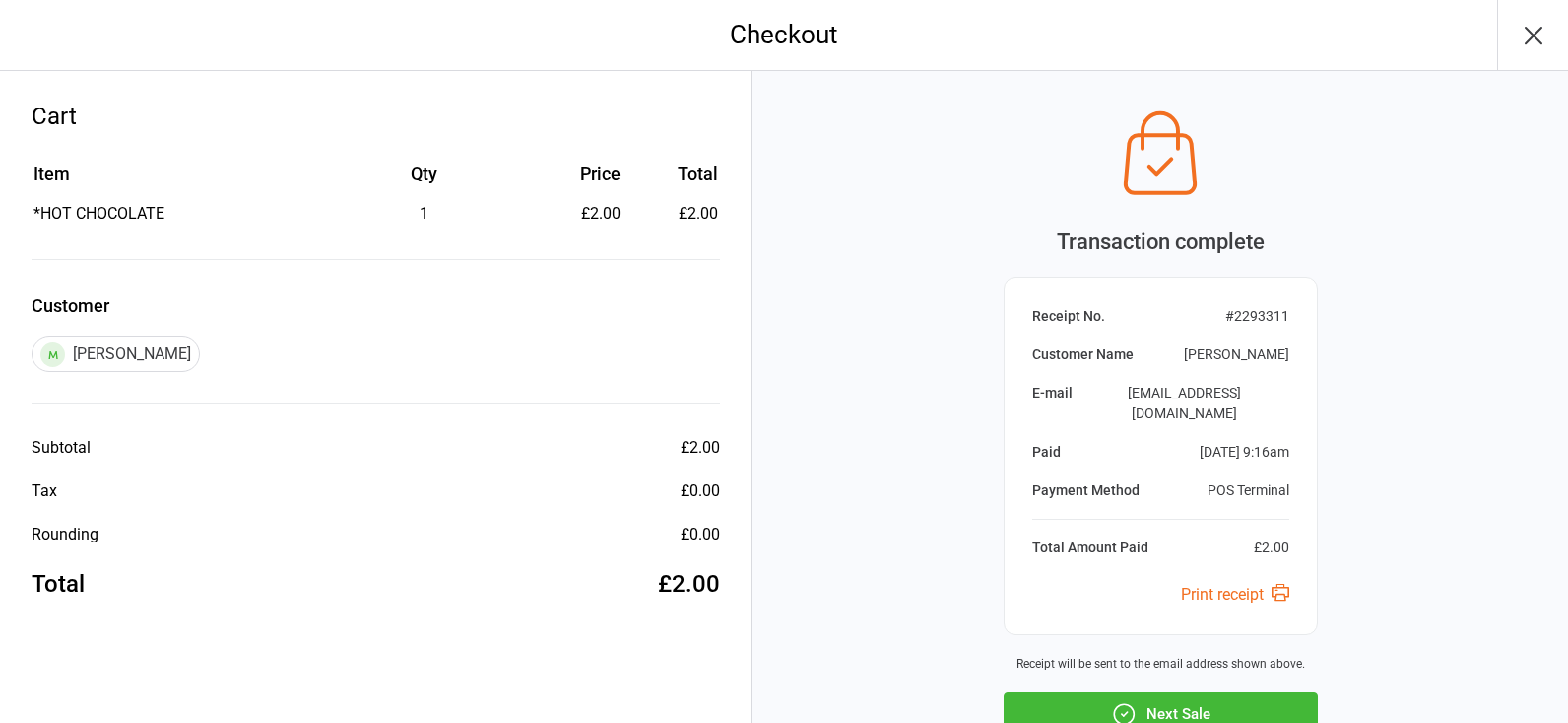
click at [1162, 692] on button "Next Sale" at bounding box center [1160, 713] width 314 height 43
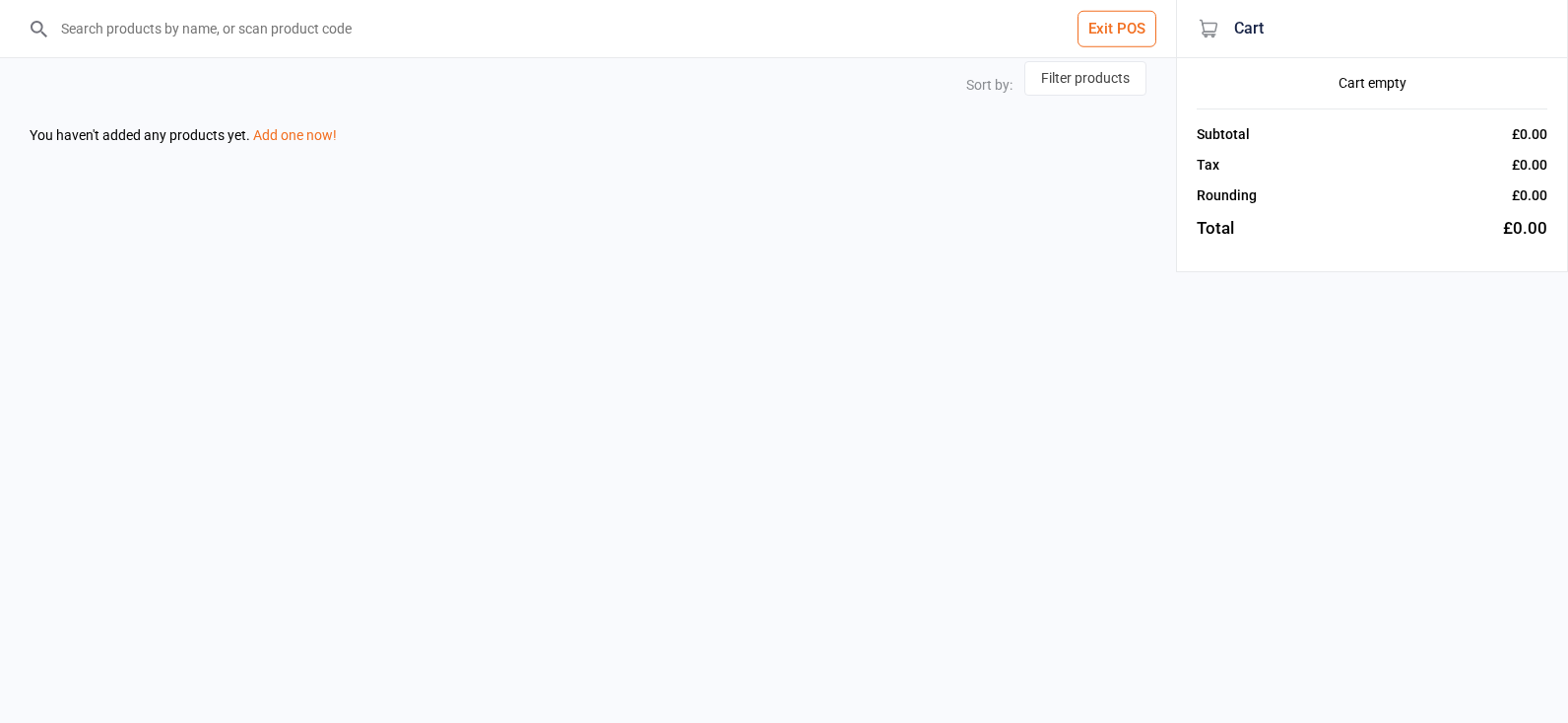
select select "name-desc"
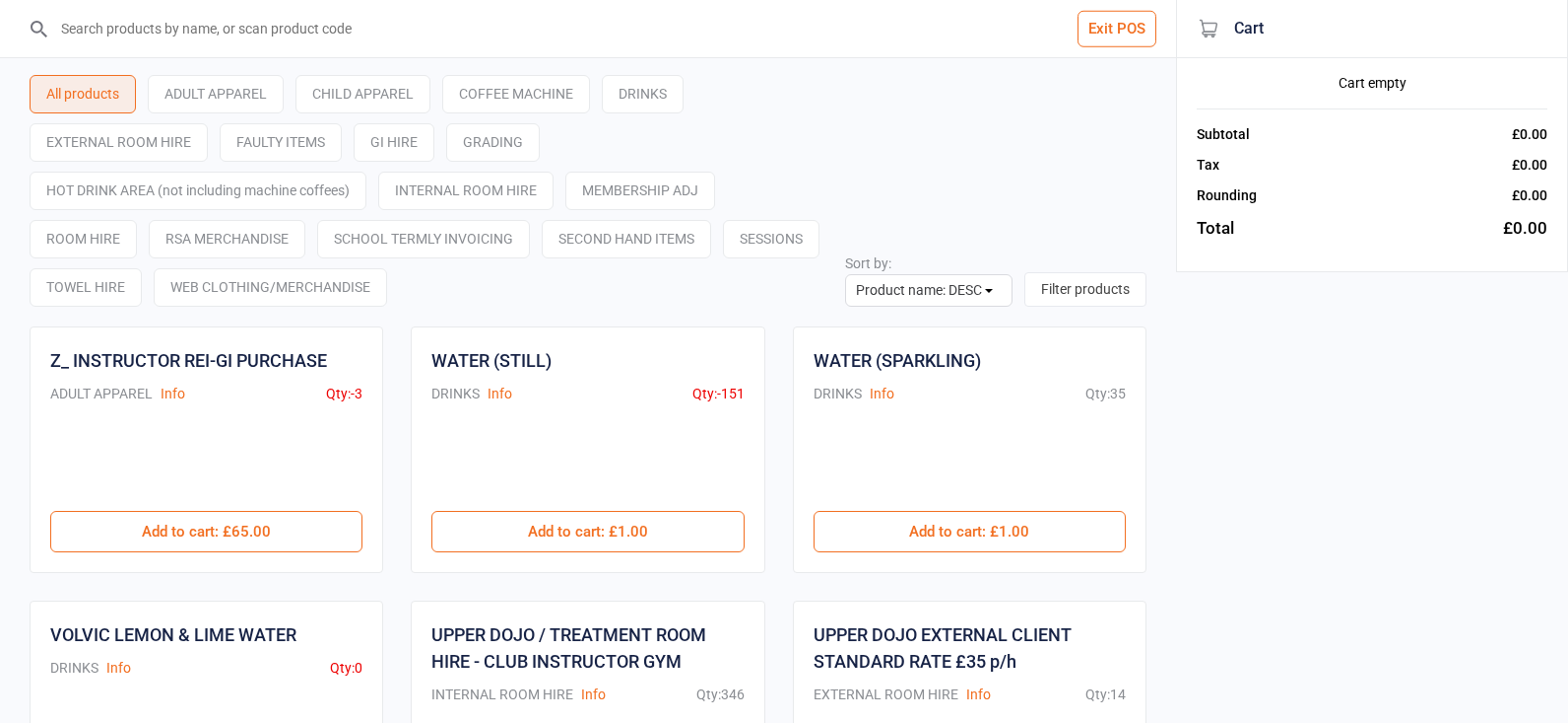
click at [493, 35] on input "search" at bounding box center [600, 28] width 1097 height 57
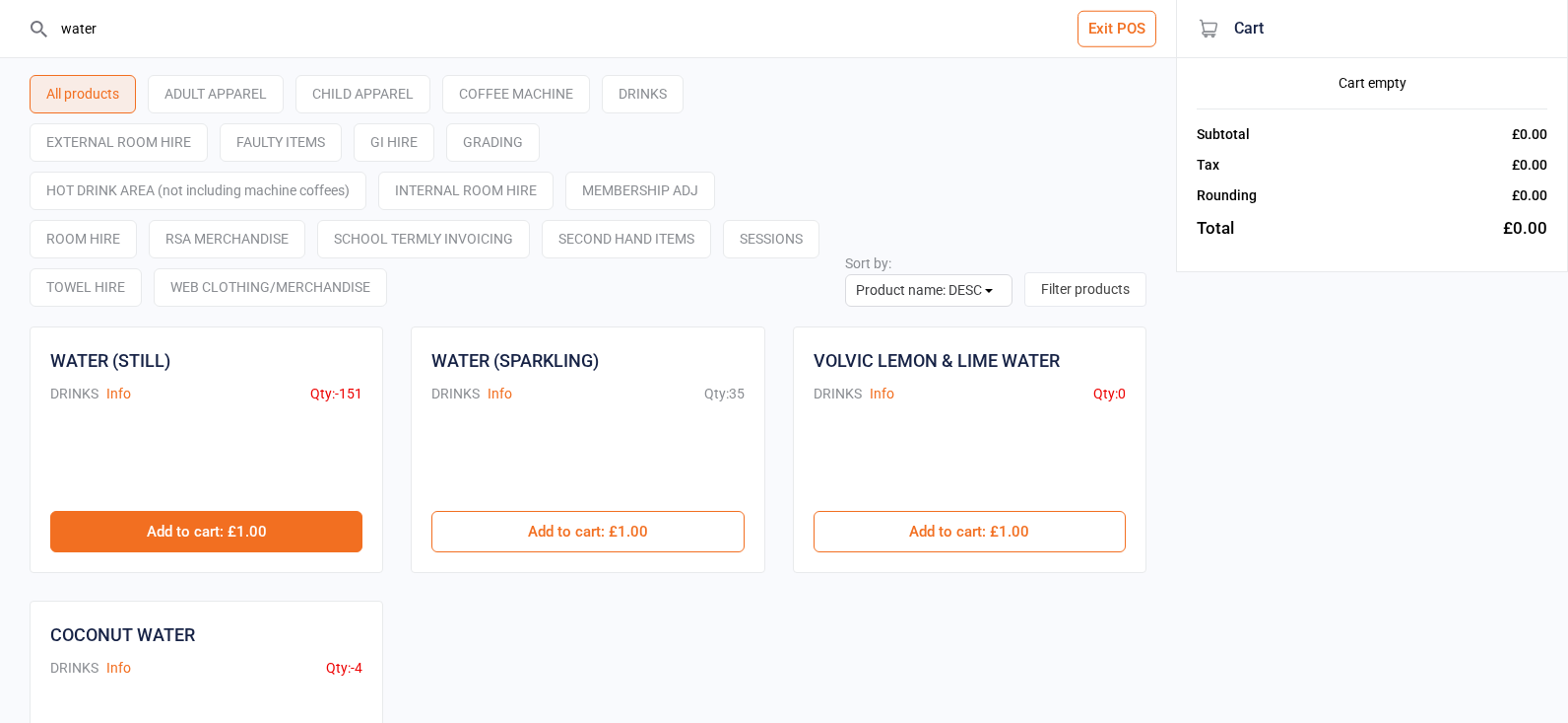
type input "water"
click at [272, 530] on button "Add to cart : £1.00" at bounding box center [206, 531] width 312 height 41
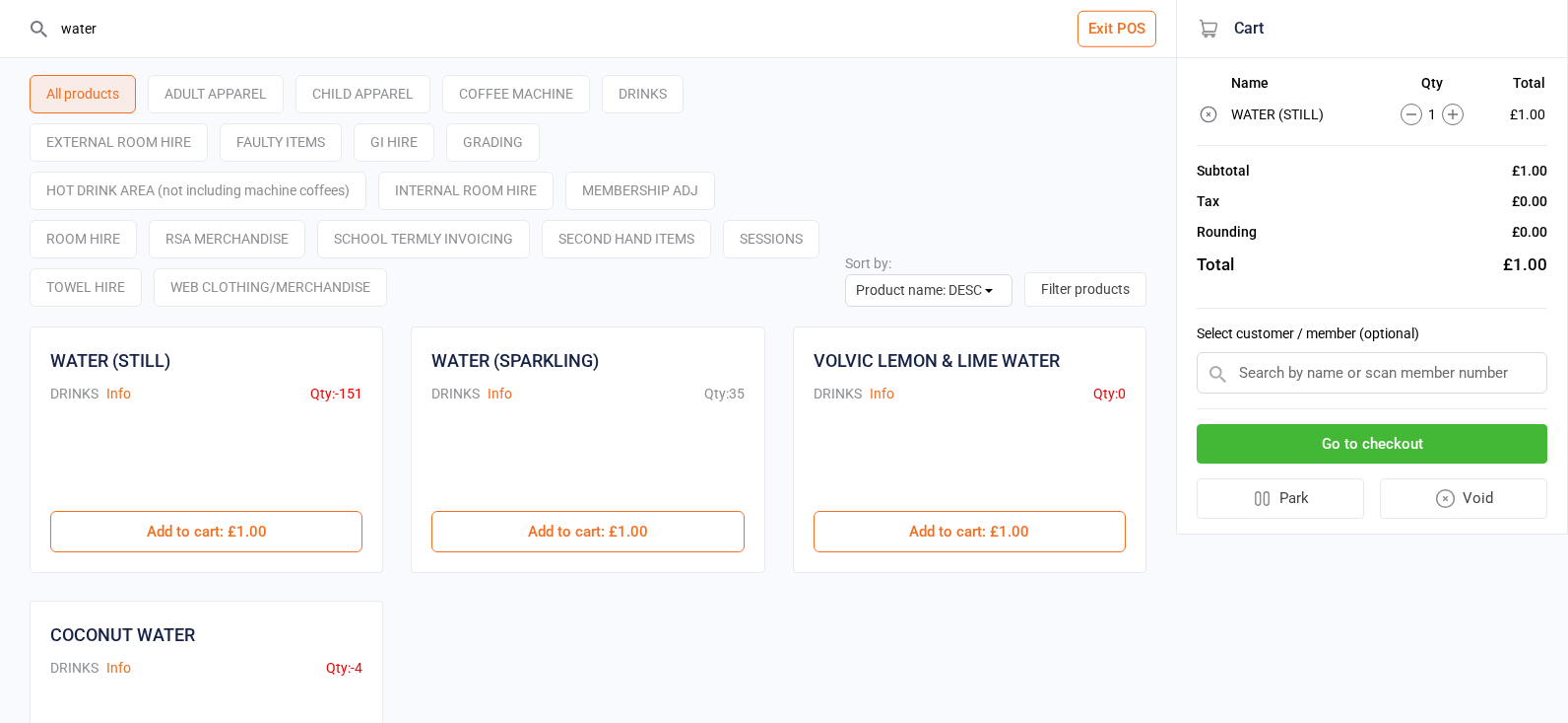
drag, startPoint x: 235, startPoint y: 531, endPoint x: 279, endPoint y: 306, distance: 229.3
click at [236, 530] on button "Add to cart : £1.00" at bounding box center [206, 531] width 312 height 41
drag, startPoint x: 158, startPoint y: 33, endPoint x: -4, endPoint y: 14, distance: 163.1
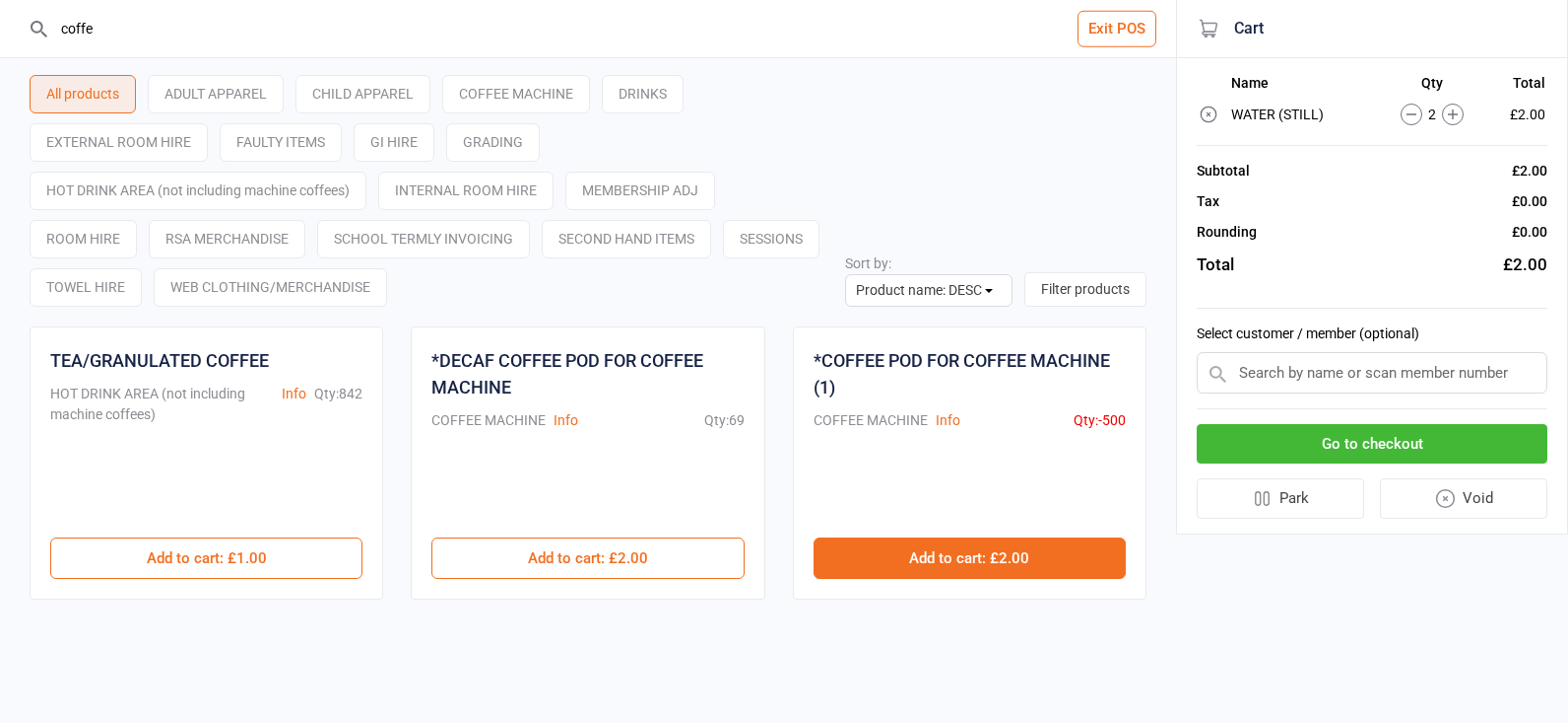
type input "coffe"
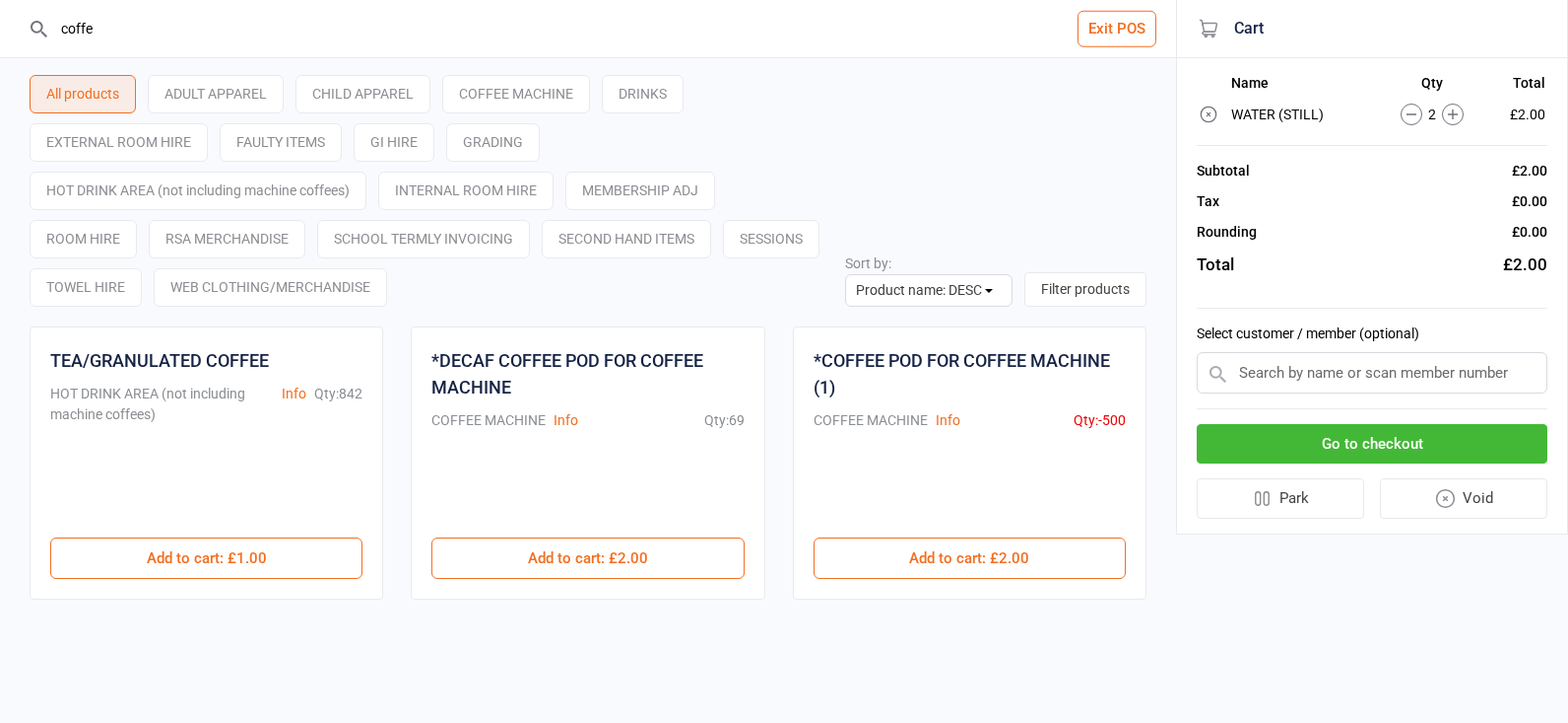
drag, startPoint x: 1046, startPoint y: 562, endPoint x: 1277, endPoint y: 424, distance: 269.1
click at [1046, 562] on button "Add to cart : £2.00" at bounding box center [969, 557] width 312 height 41
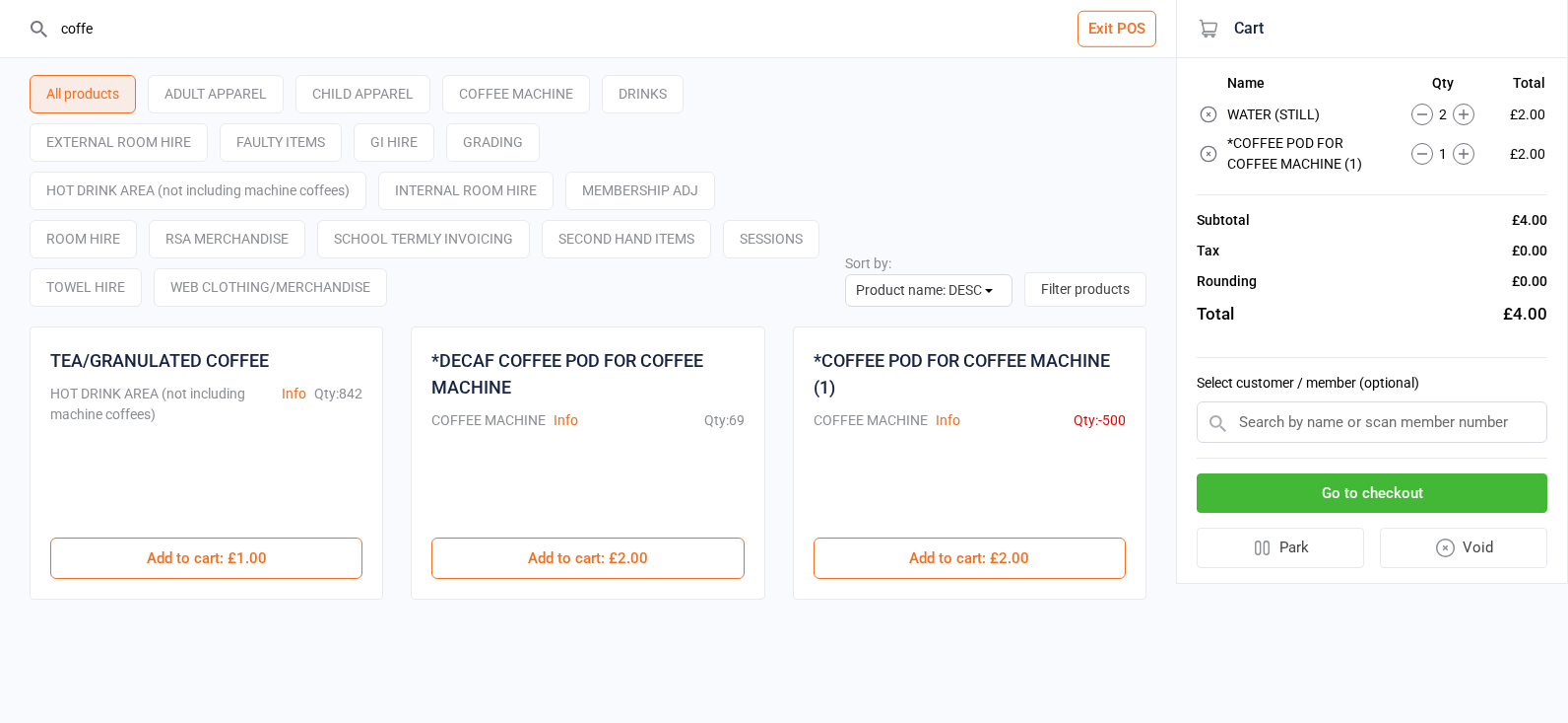
click at [1404, 486] on button "Go to checkout" at bounding box center [1372, 493] width 351 height 40
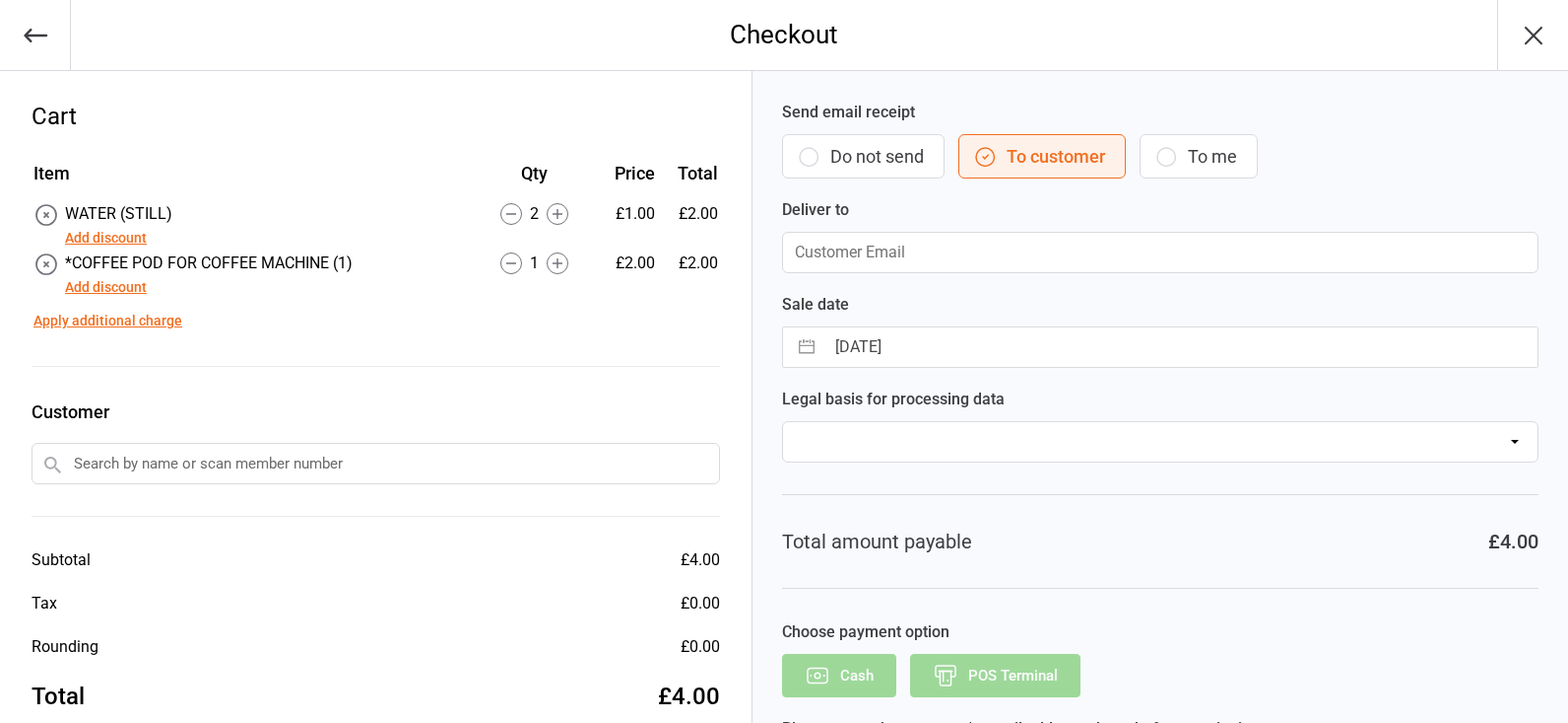
click at [224, 466] on input "text" at bounding box center [376, 463] width 689 height 41
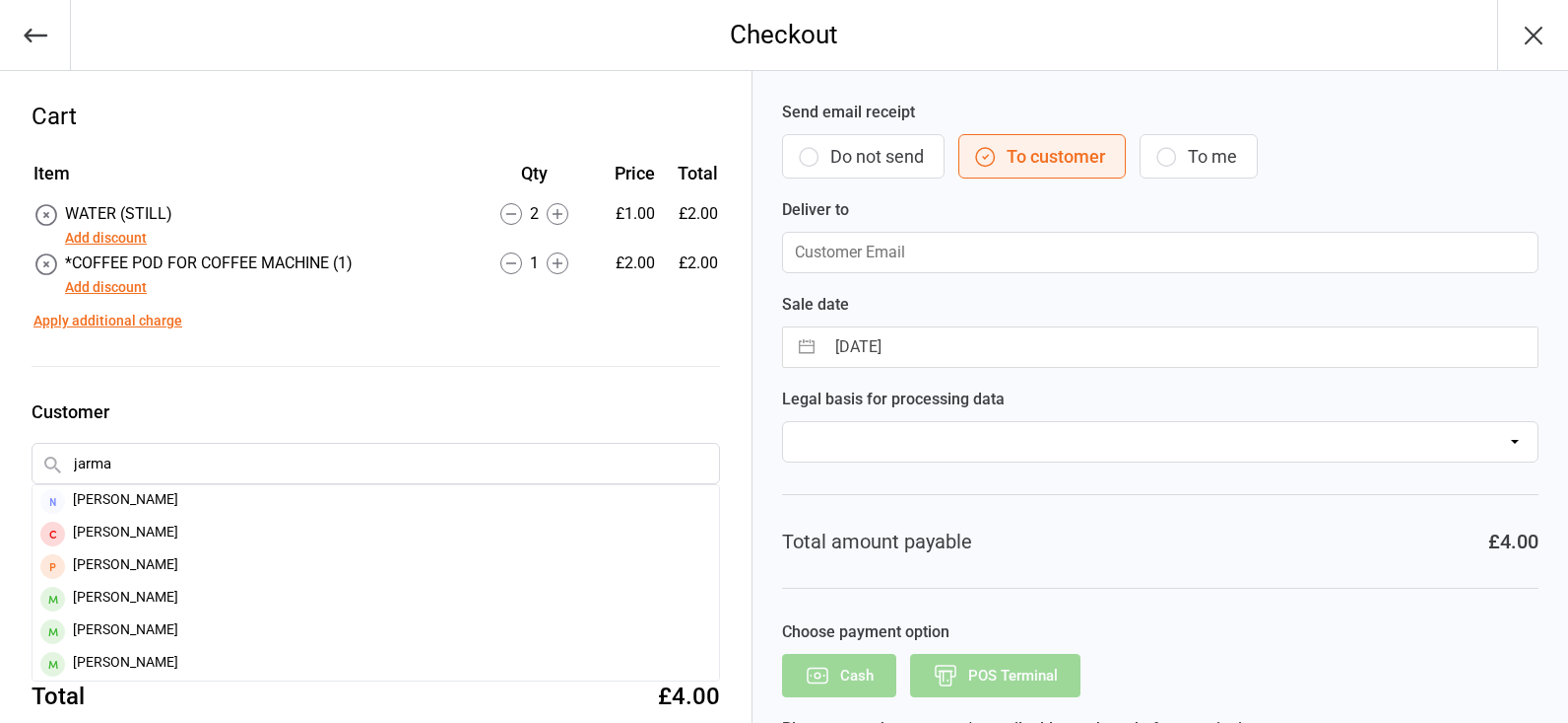
type input "[DATE]"
drag, startPoint x: 223, startPoint y: 466, endPoint x: 141, endPoint y: 532, distance: 105.3
click at [141, 532] on div "[PERSON_NAME]" at bounding box center [376, 533] width 687 height 33
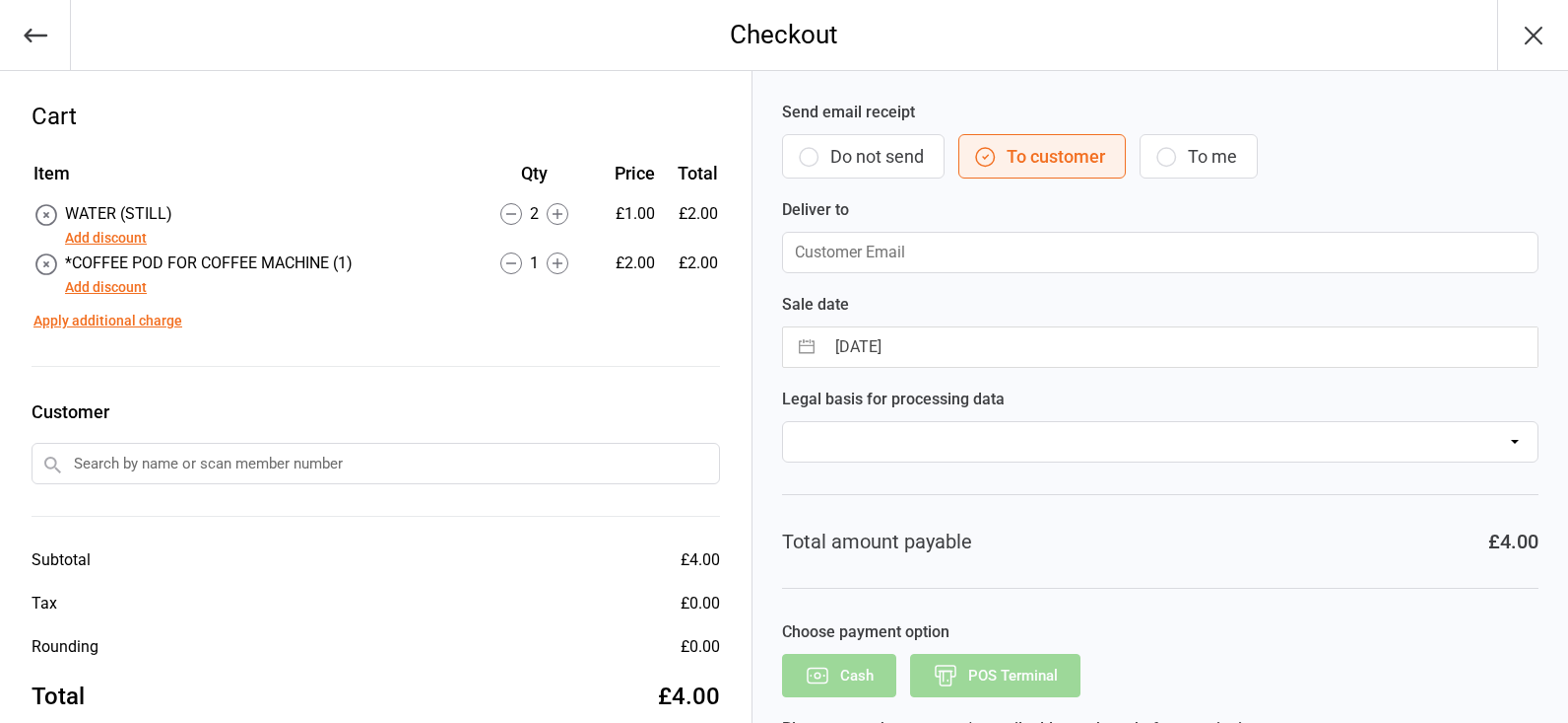
type input "[EMAIL_ADDRESS][DOMAIN_NAME]"
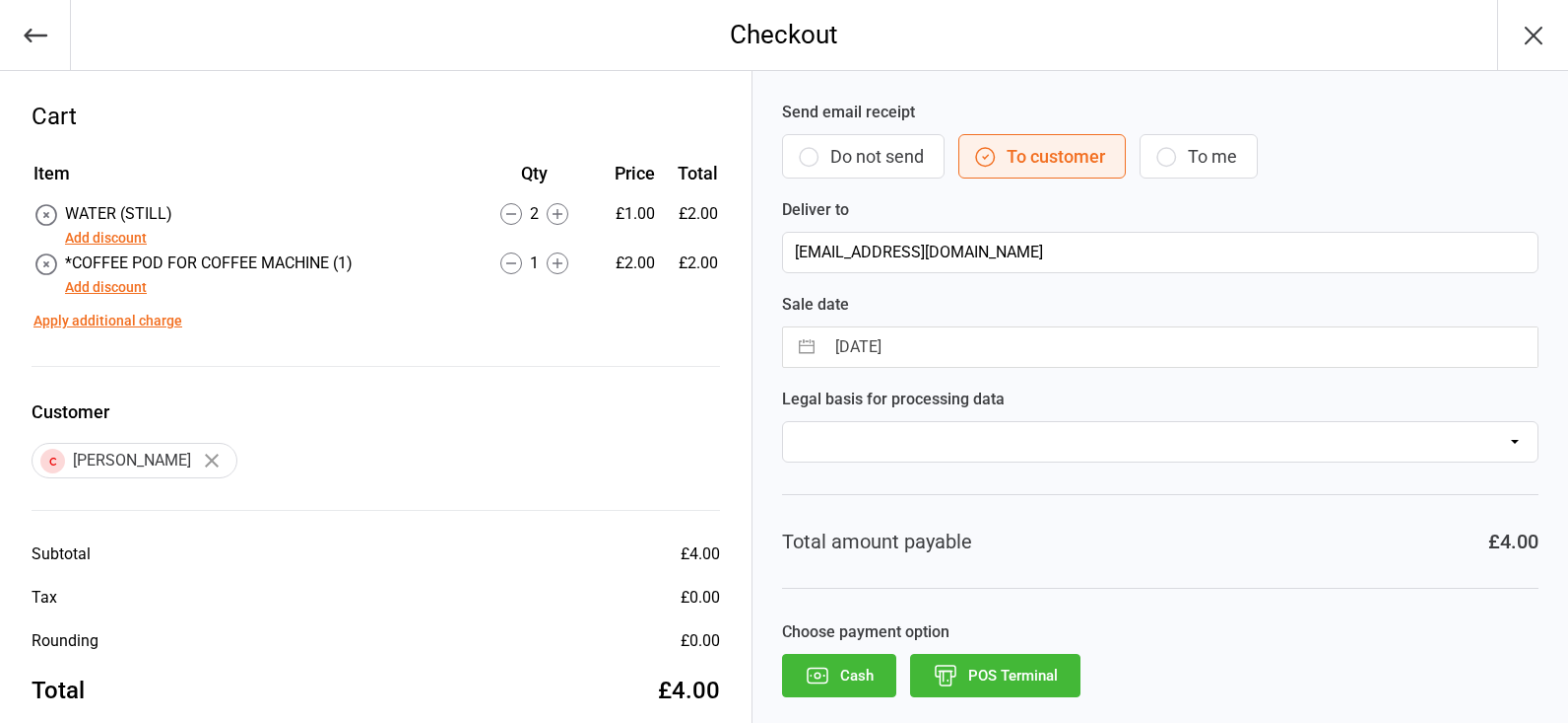
click at [977, 676] on button "POS Terminal" at bounding box center [995, 675] width 171 height 43
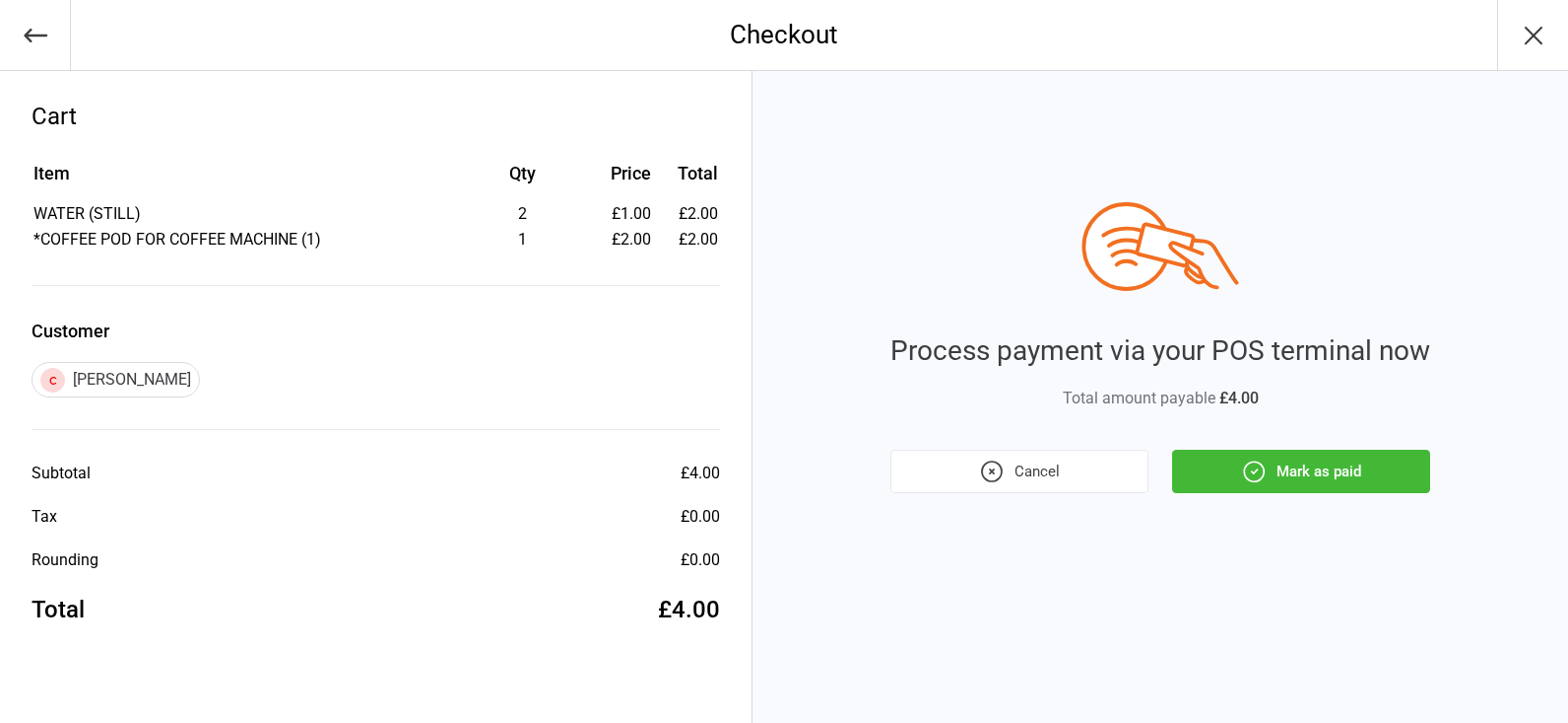
click at [1314, 465] on button "Mark as paid" at bounding box center [1301, 470] width 258 height 43
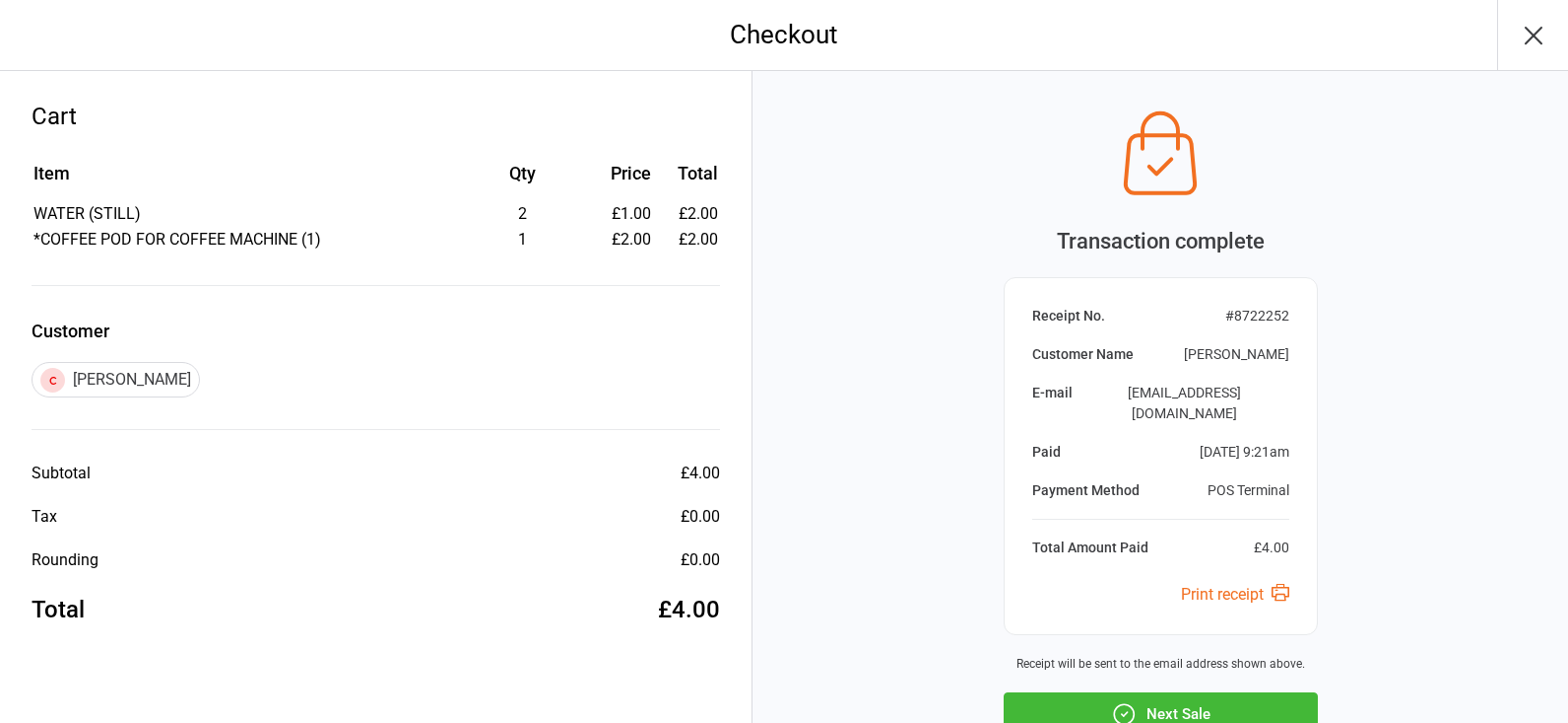
click at [1150, 692] on button "Next Sale" at bounding box center [1160, 713] width 314 height 43
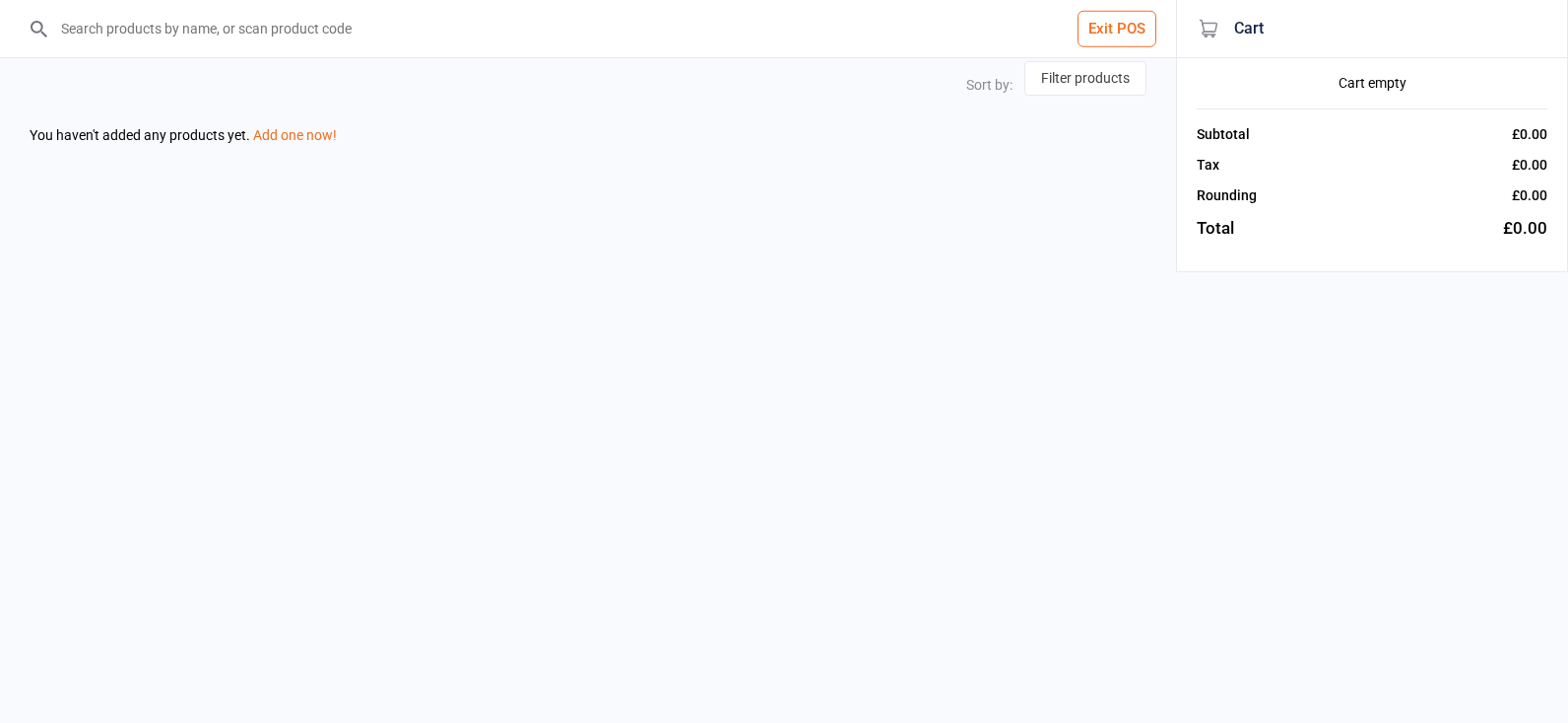
select select "name-desc"
